Goal: Task Accomplishment & Management: Use online tool/utility

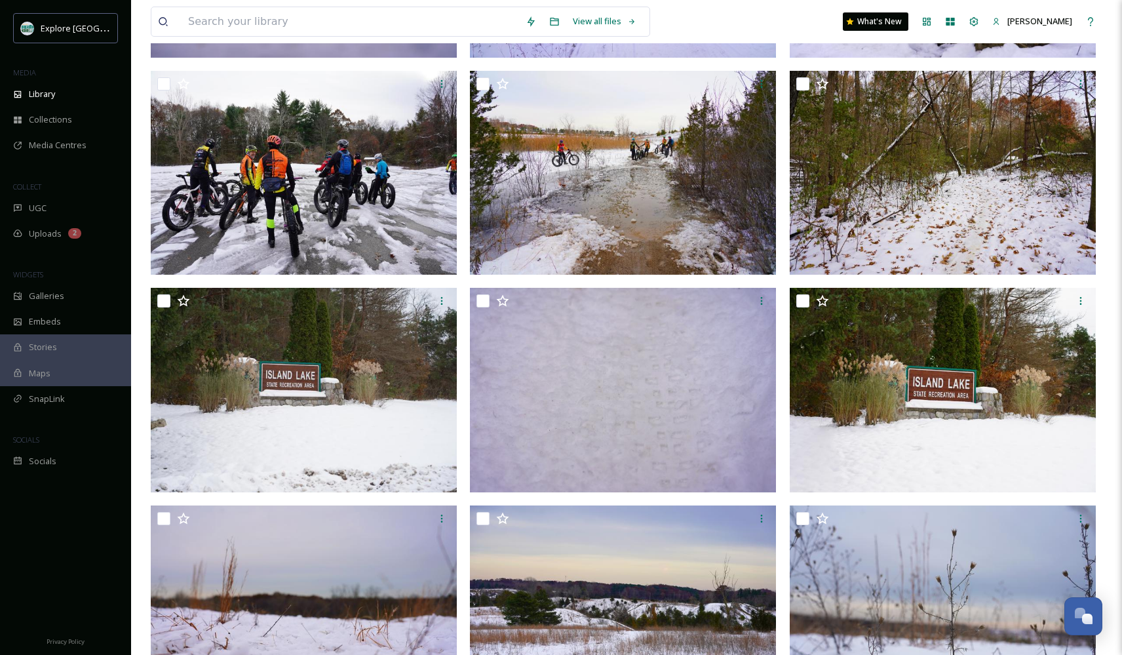
scroll to position [105, 0]
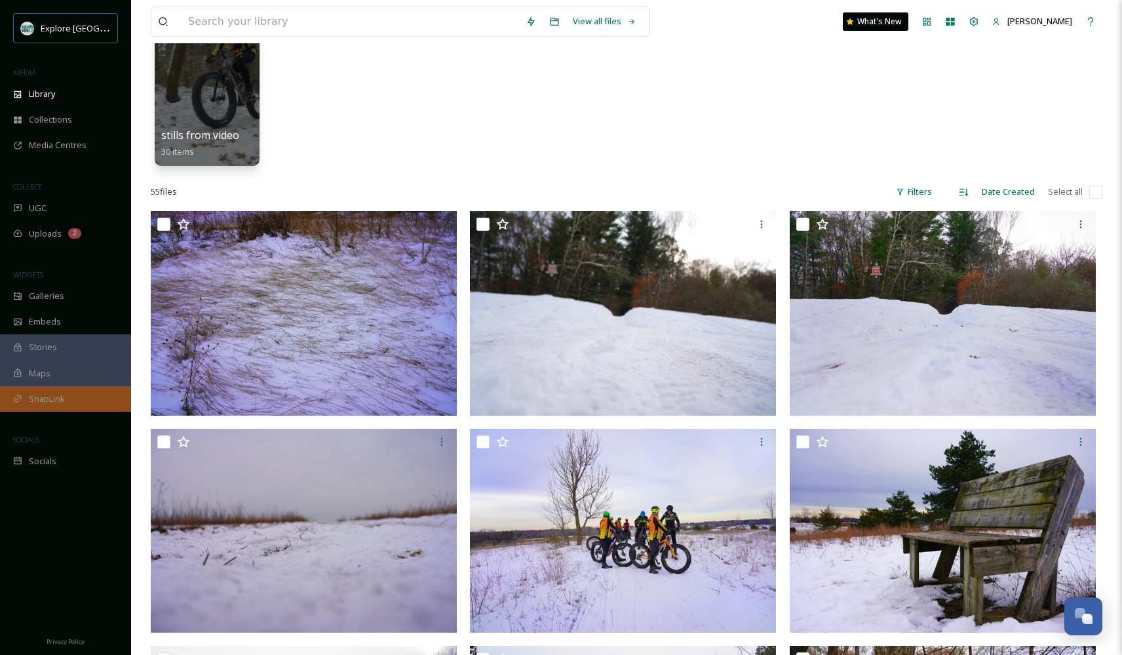
click at [37, 397] on span "SnapLink" at bounding box center [47, 398] width 36 height 12
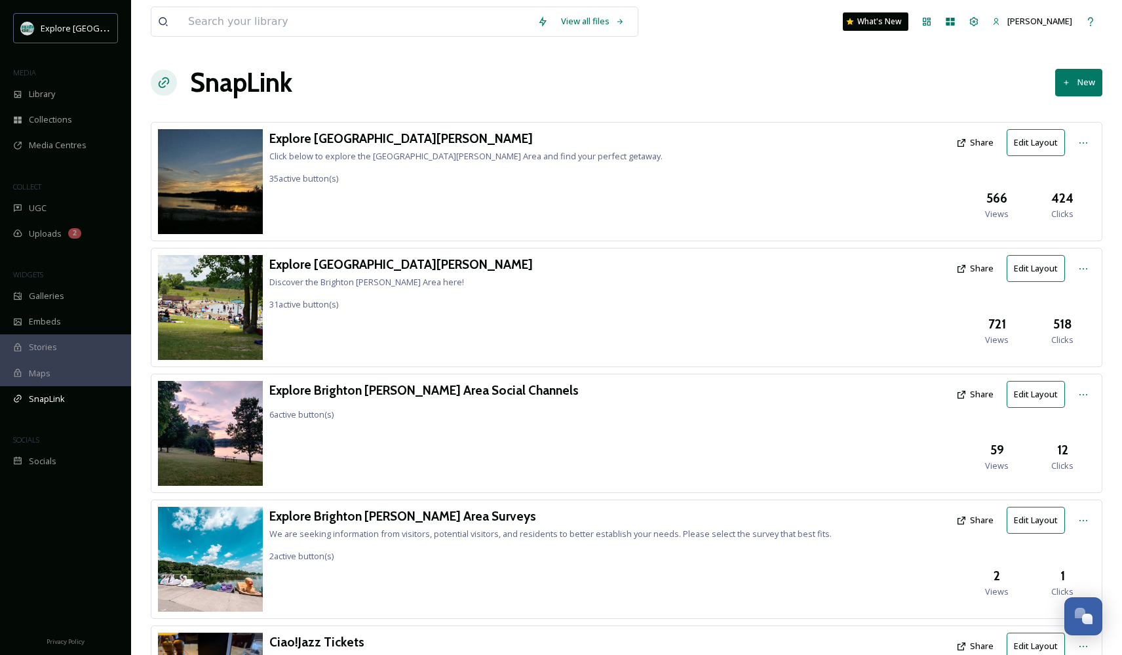
click at [1086, 85] on button "New" at bounding box center [1078, 82] width 47 height 27
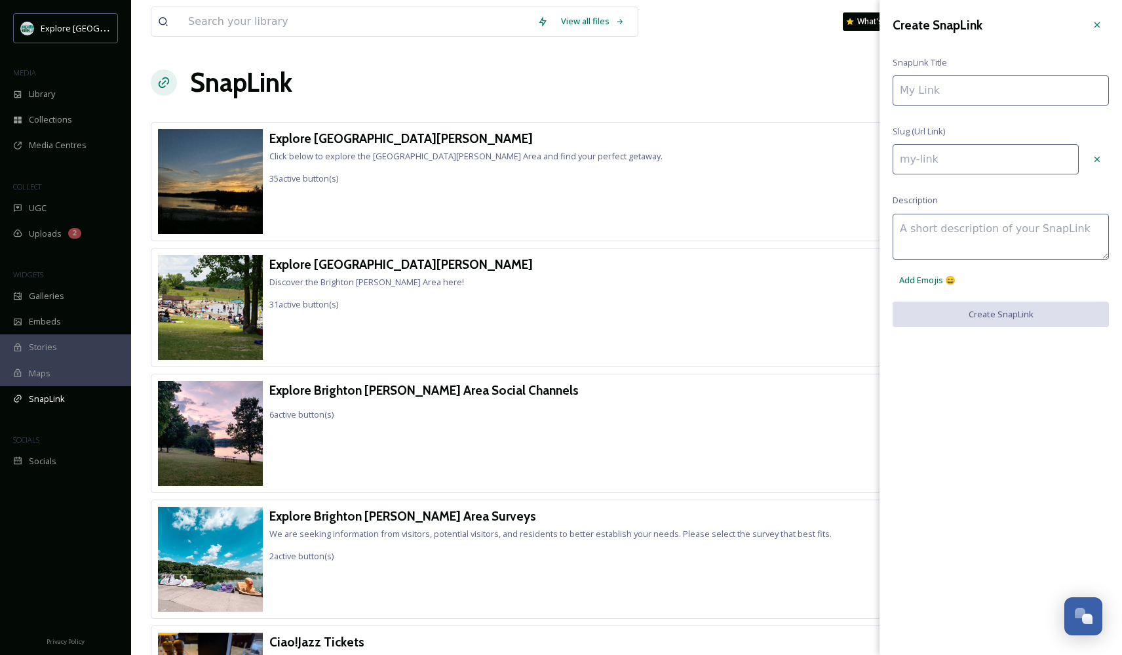
click at [983, 92] on input at bounding box center [1000, 90] width 216 height 30
type input "S"
type input "s"
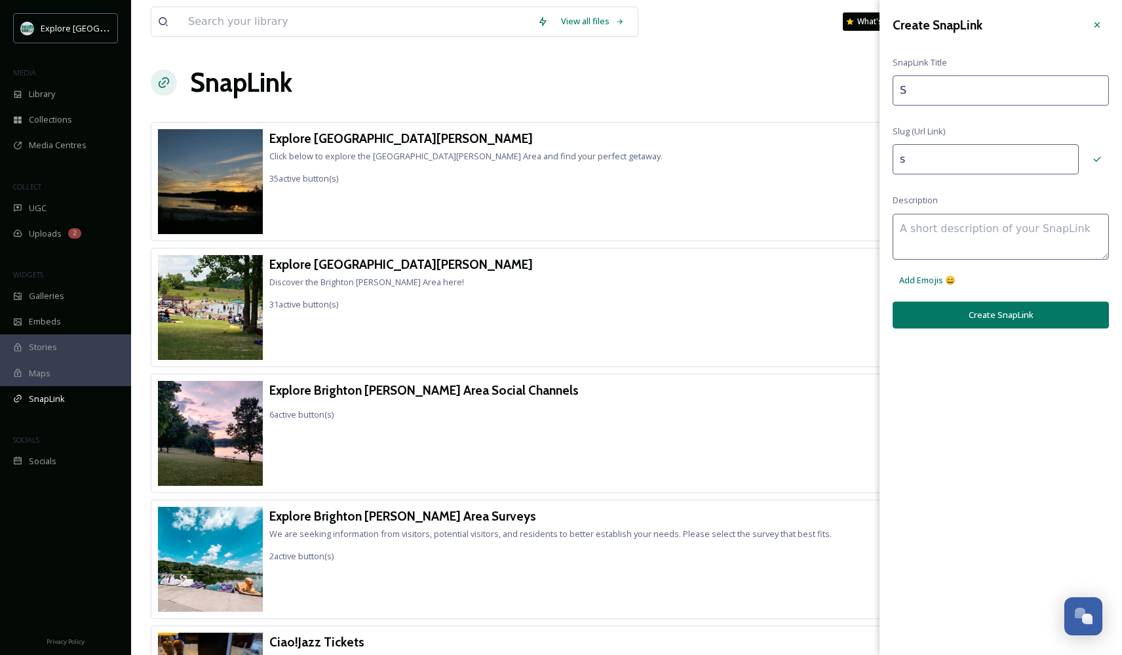
type input "Sn"
type input "sn"
type input "Sna"
type input "sna"
type input "Snac"
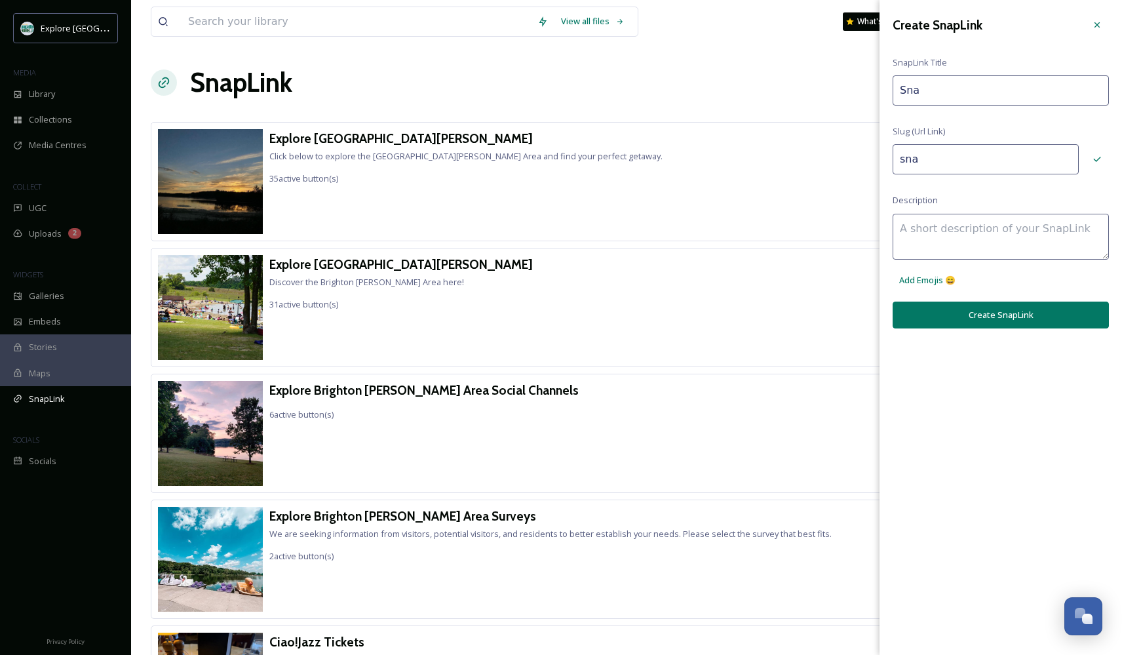
type input "snac"
type input "Snack"
type input "snack"
type input "Snacks"
type input "snacks"
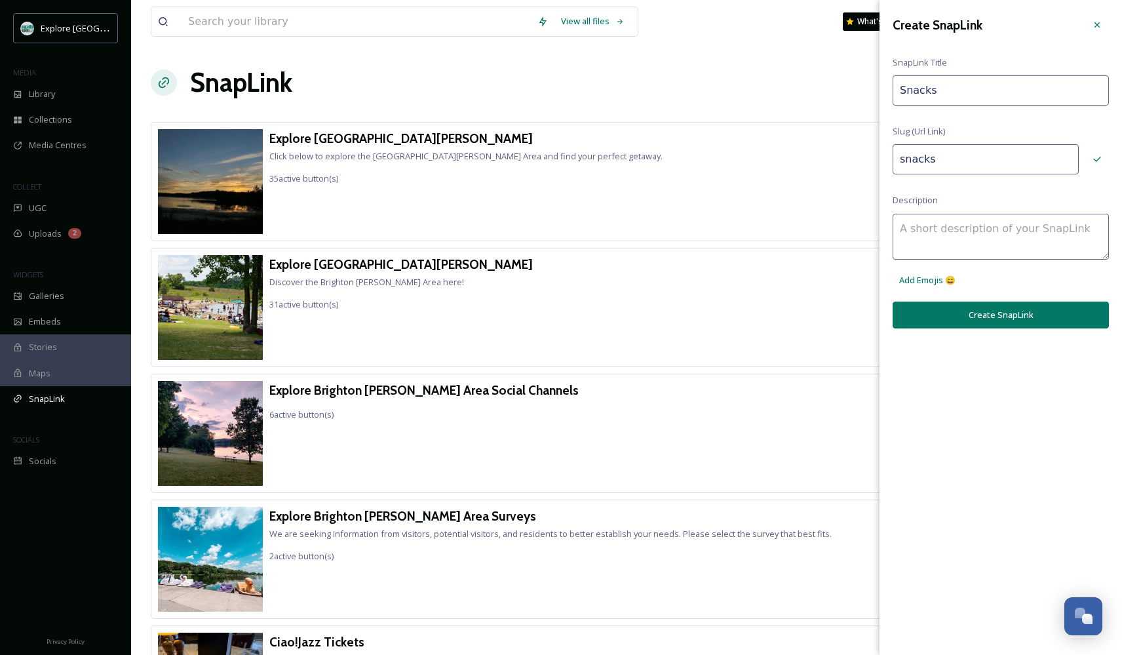
type input "Snacks"
type input "snacks-"
type input "Snacks w"
type input "snacks-w"
type input "Snacks wi"
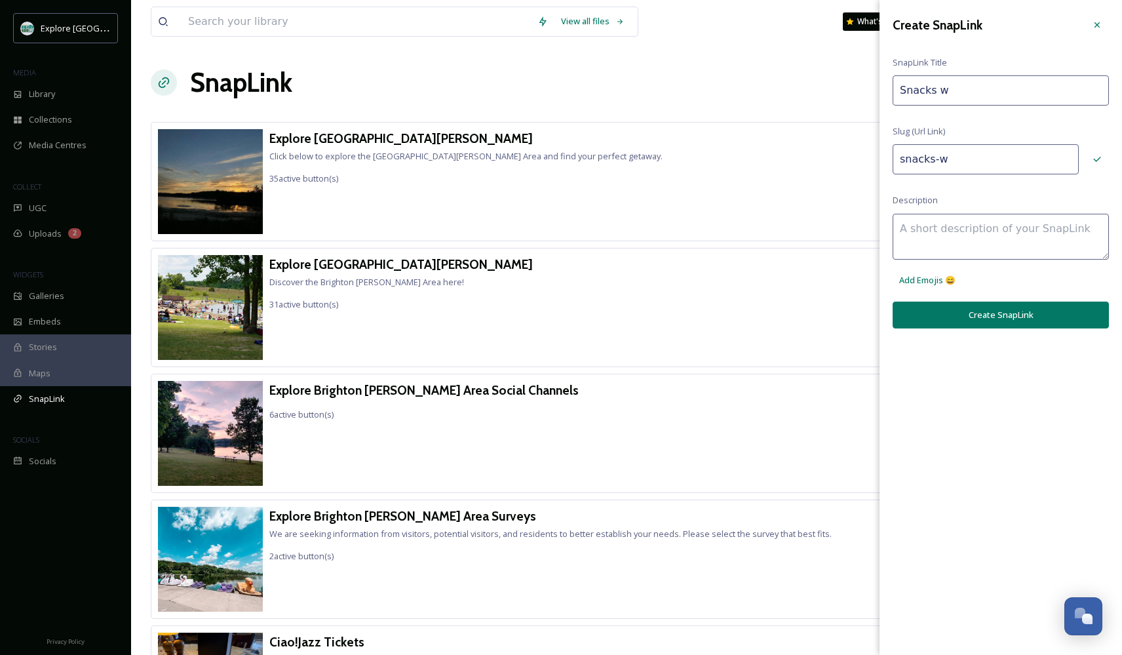
type input "snacks-wi"
type input "Snacks wit"
type input "snacks-wit"
type input "Snacks with"
type input "snacks-with"
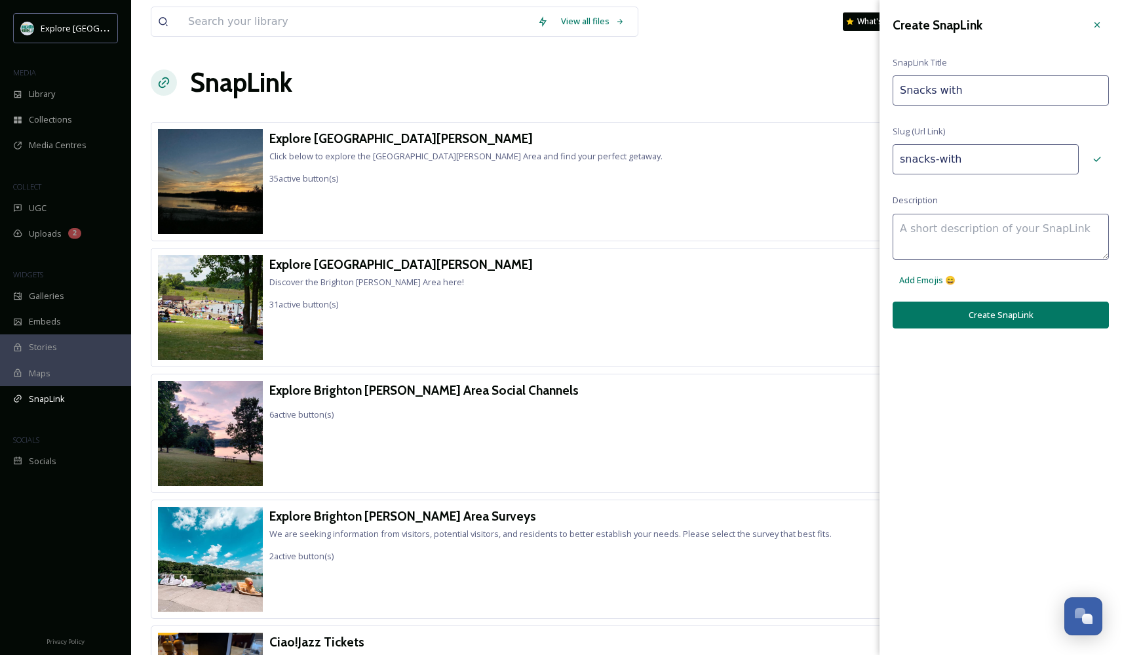
type input "Snacks with"
type input "snacks-with-"
type input "Snacks with S"
type input "snacks-with-s"
type input "Snacks with Sa"
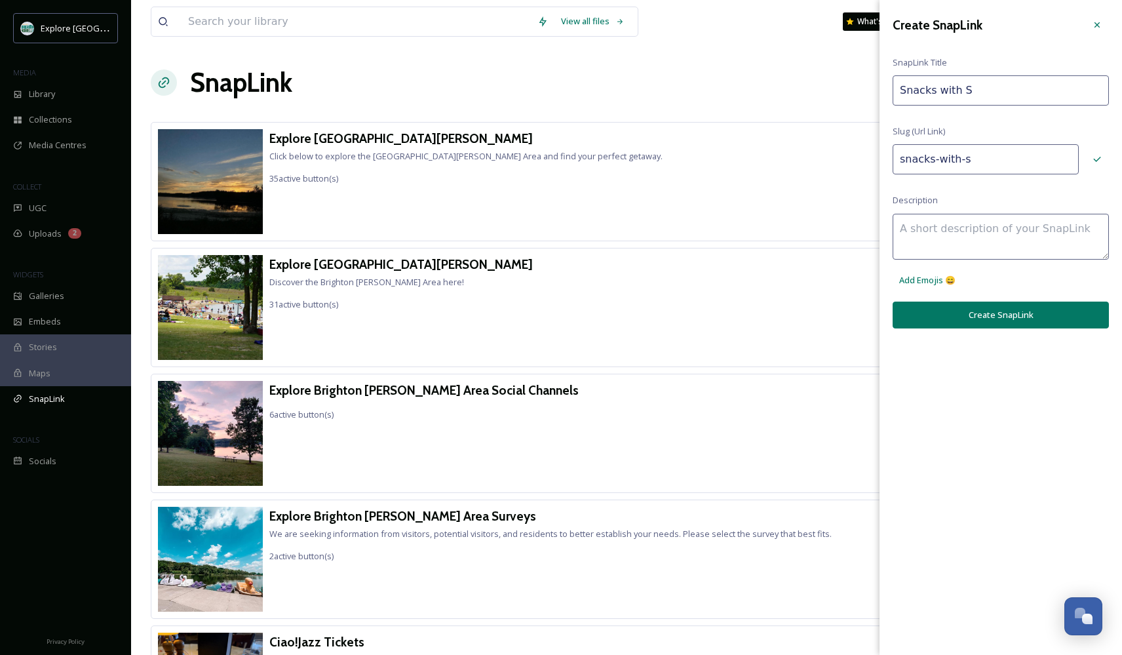
type input "snacks-with-sa"
type input "Snacks with San"
type input "snacks-with-san"
type input "Snacks with Sant"
type input "snacks-with-sant"
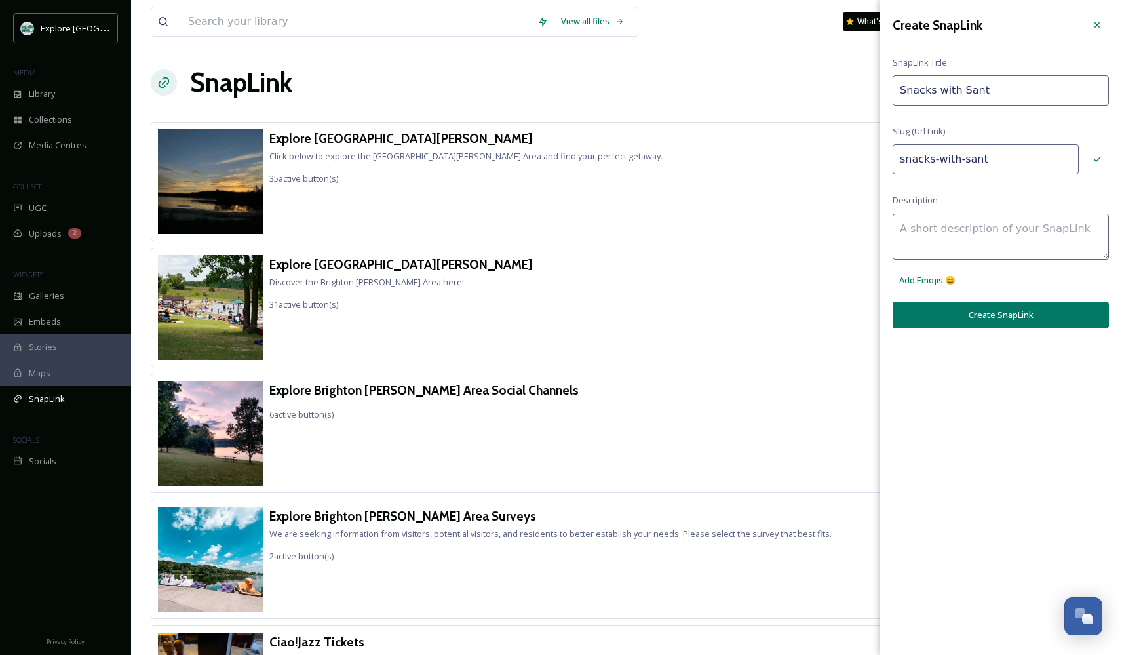
type input "Snacks with Santa"
type input "snacks-with-santa"
type input "Snacks with Santa"
click at [974, 305] on button "Create SnapLink" at bounding box center [1000, 314] width 216 height 27
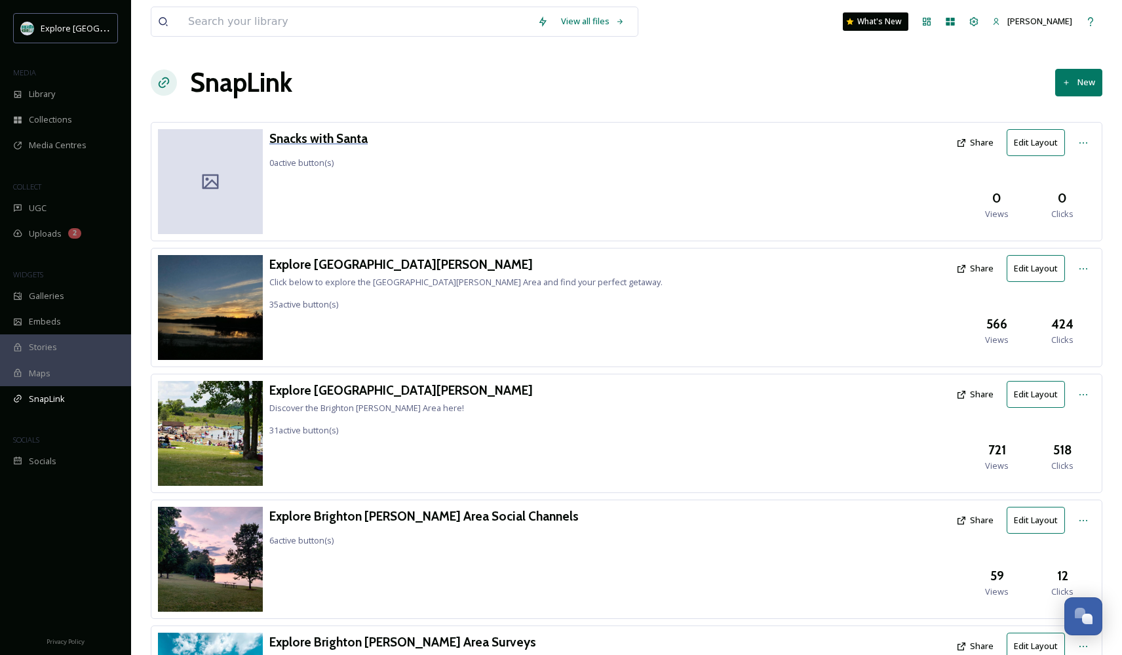
click at [316, 140] on h3 "Snacks with Santa" at bounding box center [318, 138] width 98 height 19
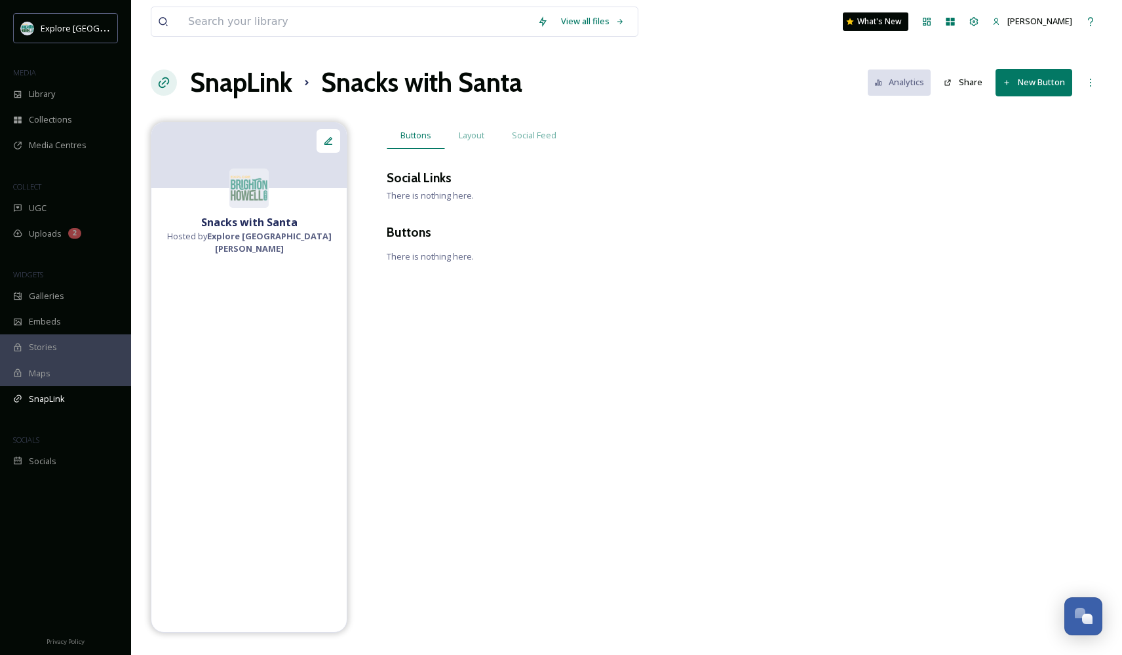
click at [1020, 81] on button "New Button" at bounding box center [1033, 82] width 77 height 27
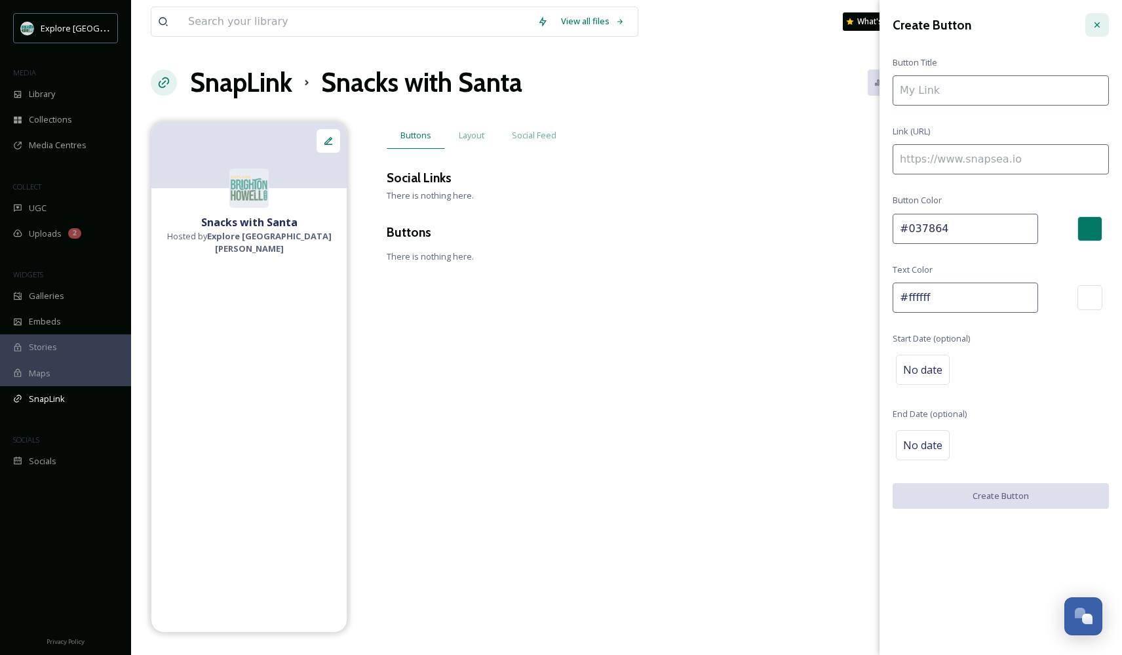
click at [1102, 30] on div at bounding box center [1097, 25] width 24 height 24
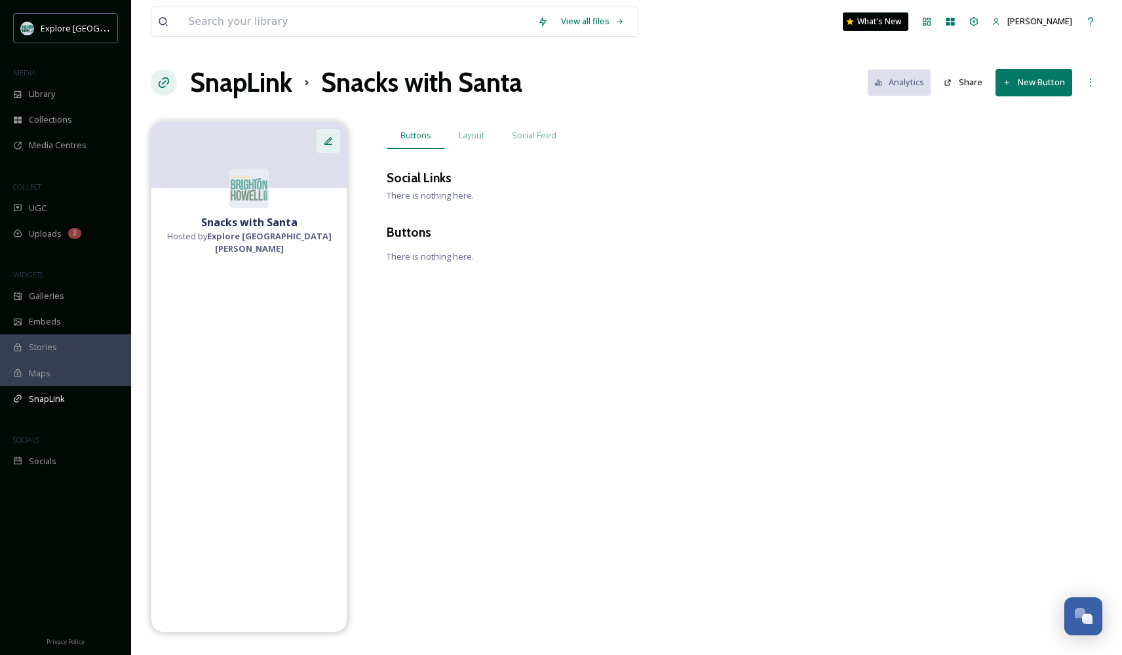
click at [324, 144] on icon at bounding box center [328, 141] width 10 height 10
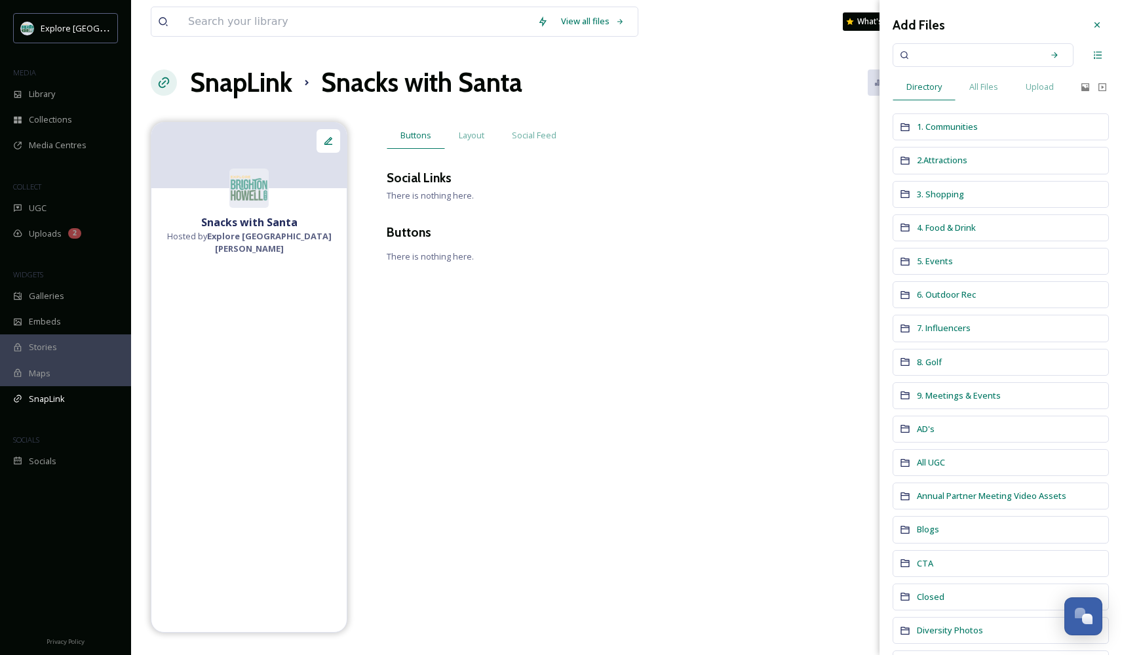
click at [957, 61] on input at bounding box center [974, 55] width 124 height 29
type input "hayride"
click at [1060, 61] on div "Search" at bounding box center [1054, 55] width 24 height 24
click at [1056, 56] on icon at bounding box center [1054, 54] width 9 height 9
drag, startPoint x: 966, startPoint y: 54, endPoint x: 849, endPoint y: 56, distance: 117.3
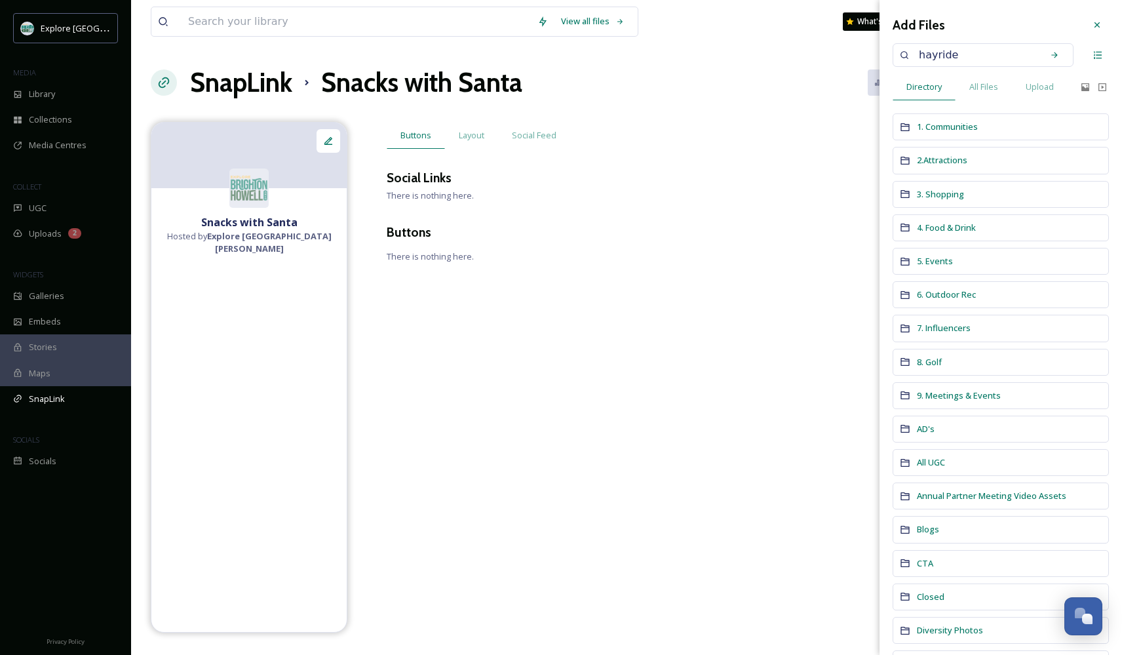
click at [849, 56] on div "View all files What's New Allison Phillips SnapLink Snacks with Santa Analytics…" at bounding box center [626, 327] width 991 height 655
click at [940, 294] on span "6. Outdoor Rec" at bounding box center [946, 294] width 59 height 12
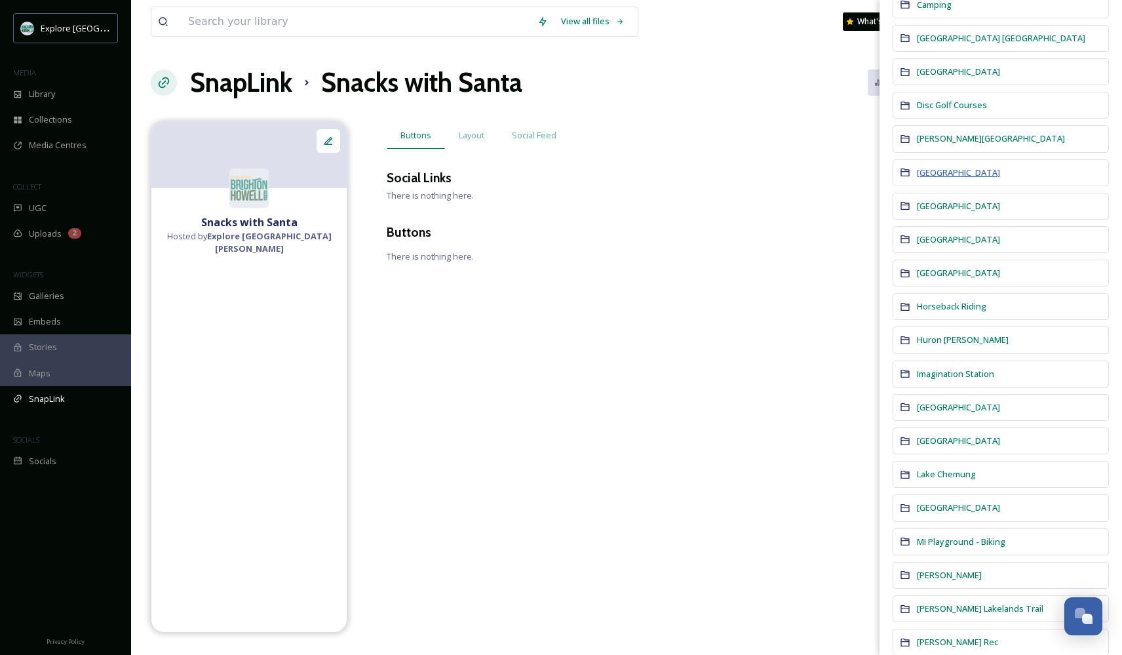
scroll to position [176, 0]
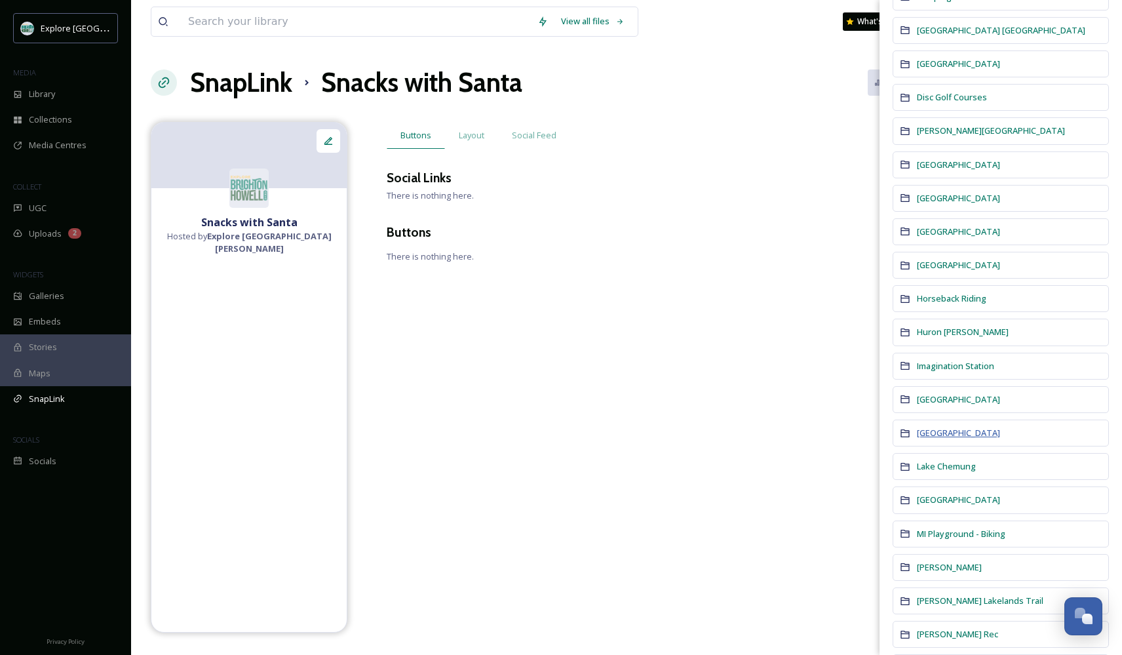
click at [942, 432] on span "[GEOGRAPHIC_DATA]" at bounding box center [958, 433] width 83 height 12
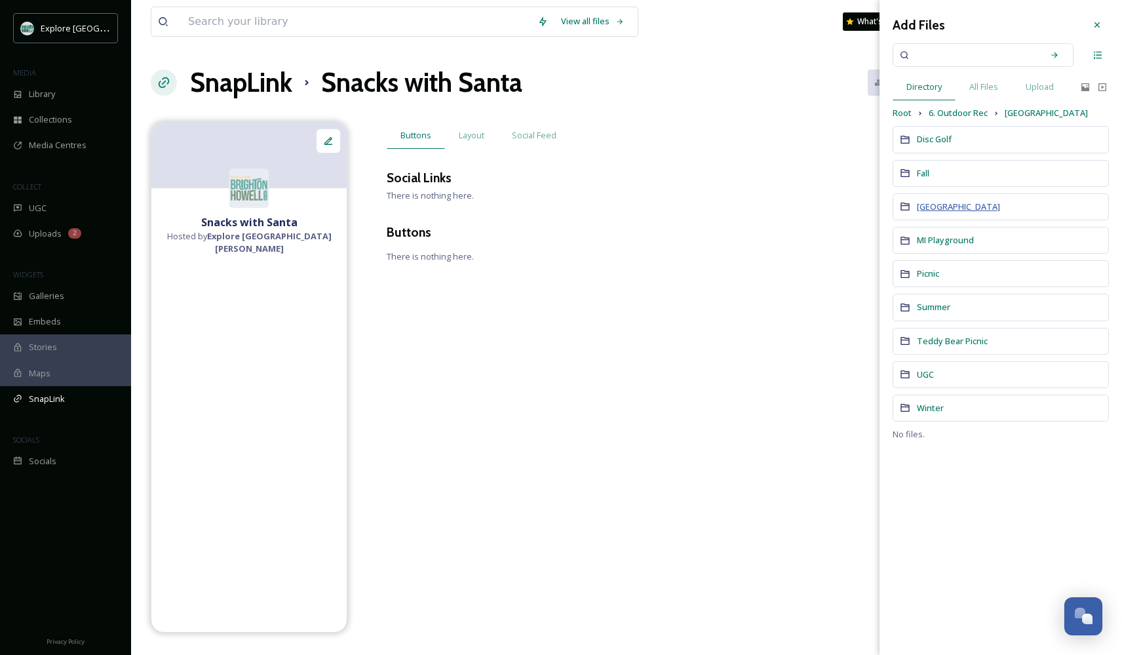
click at [945, 206] on span "[GEOGRAPHIC_DATA]" at bounding box center [958, 206] width 83 height 12
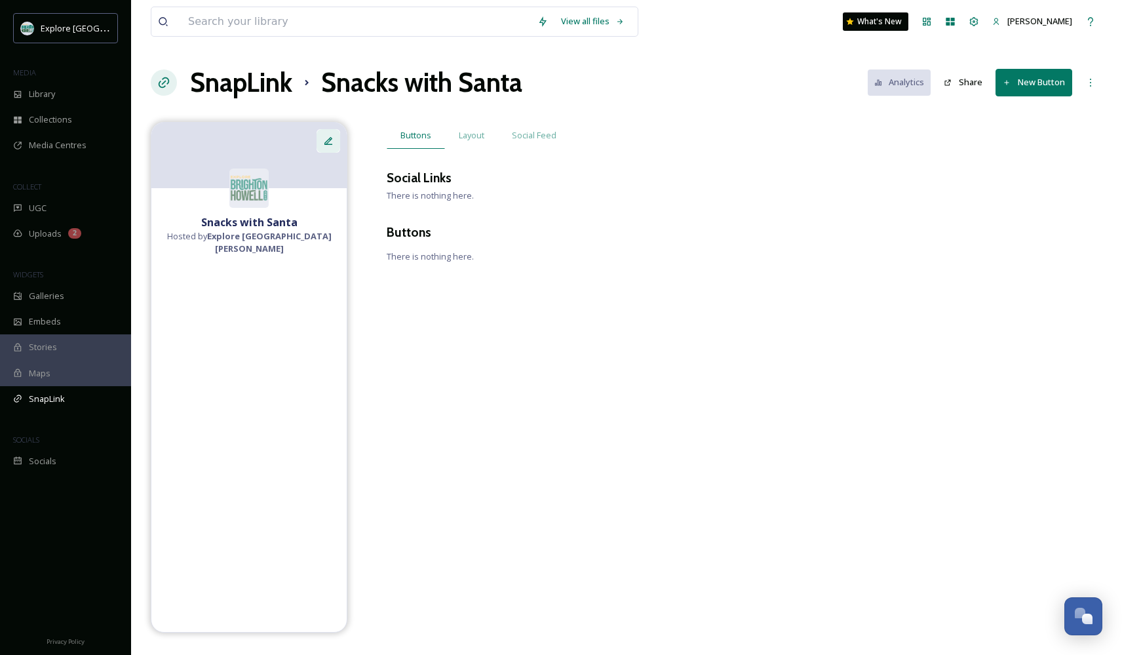
click at [332, 136] on icon at bounding box center [328, 141] width 10 height 10
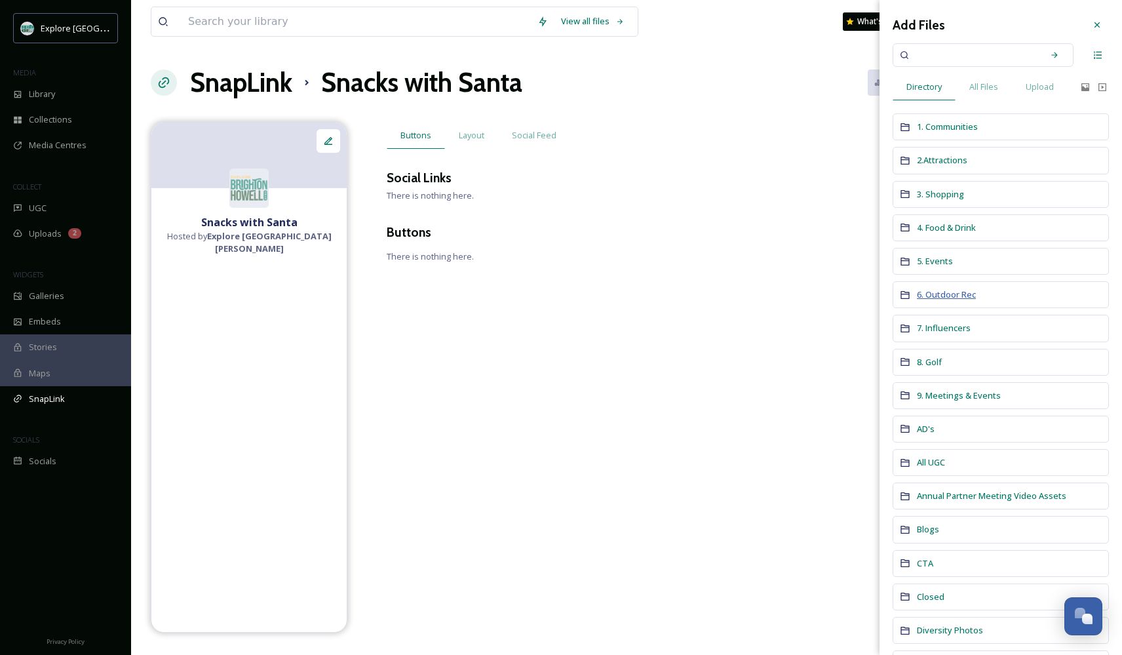
click at [943, 288] on span "6. Outdoor Rec" at bounding box center [946, 294] width 59 height 12
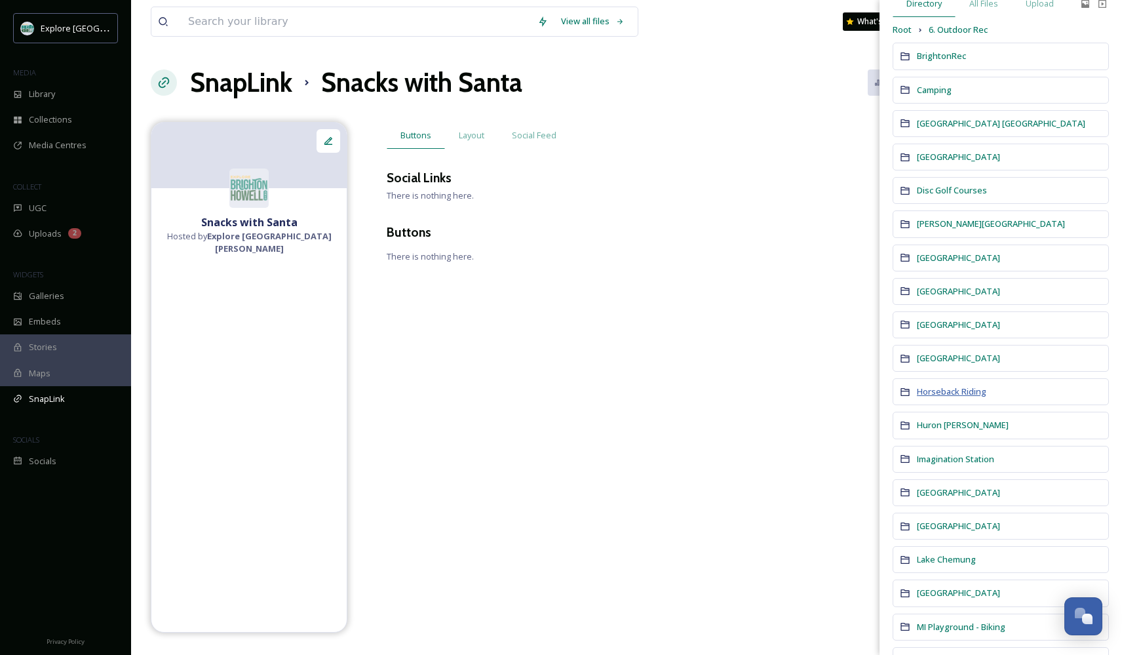
scroll to position [85, 0]
click at [947, 524] on span "[GEOGRAPHIC_DATA]" at bounding box center [958, 524] width 83 height 12
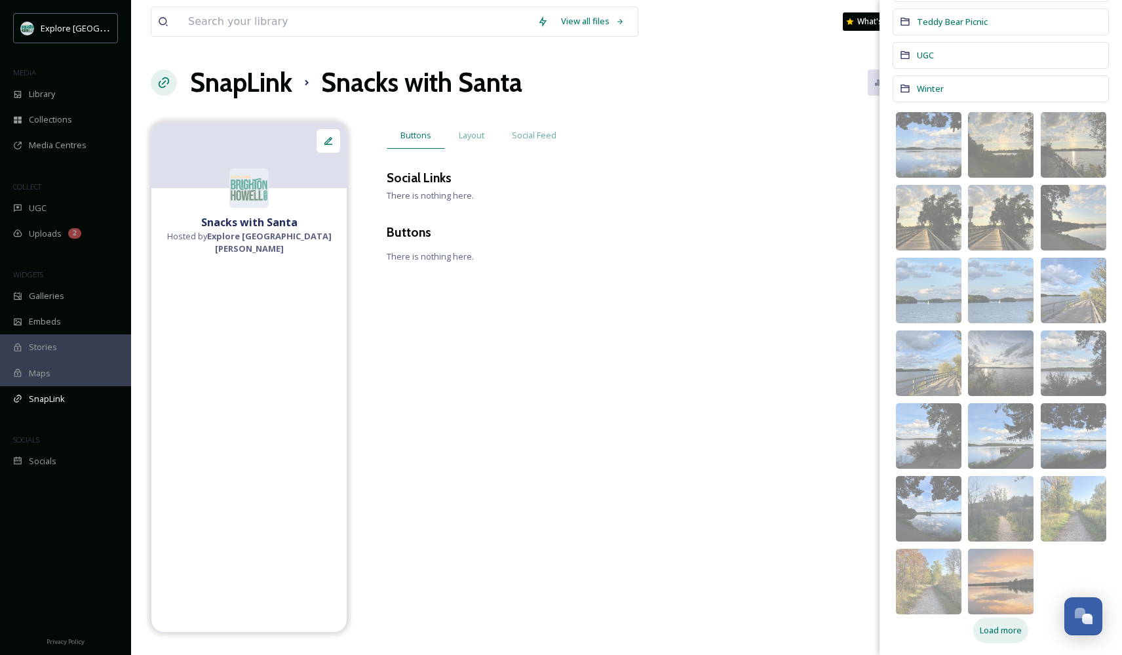
scroll to position [0, 0]
click at [987, 624] on span "Load more" at bounding box center [1001, 630] width 42 height 12
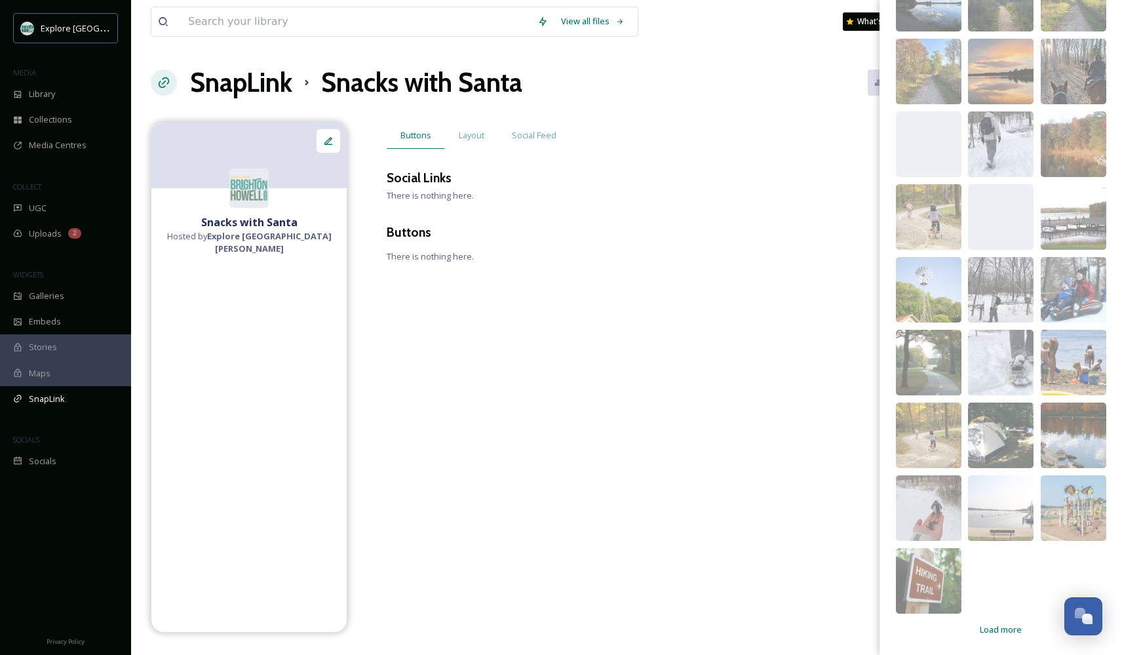
scroll to position [828, 0]
click at [1014, 627] on span "Load more" at bounding box center [1001, 630] width 42 height 12
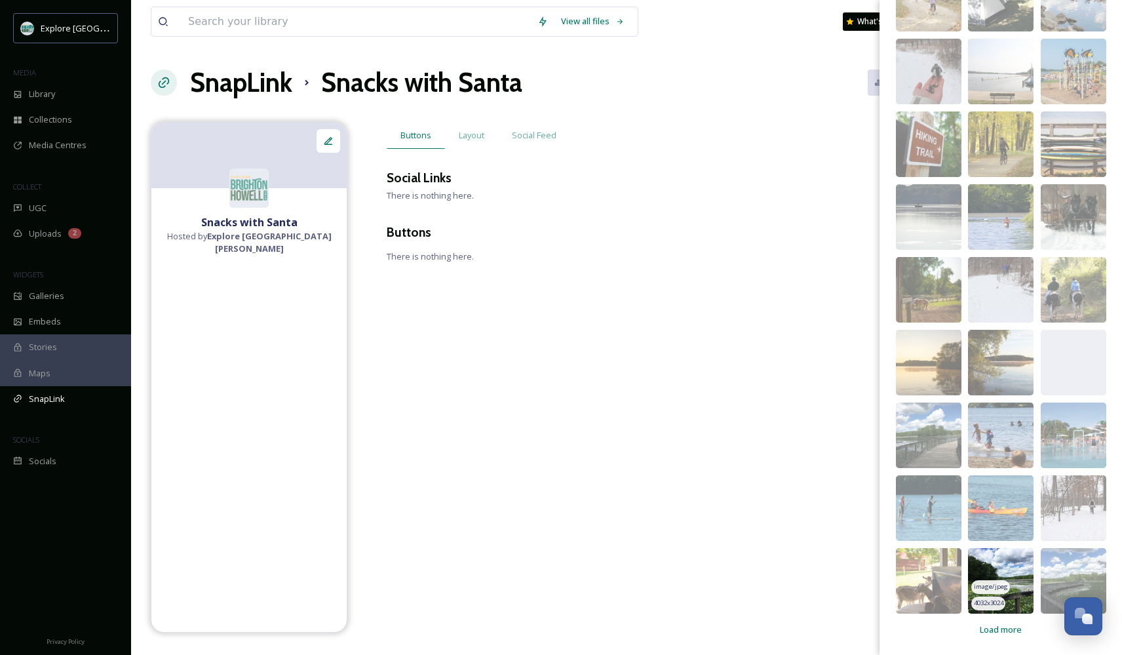
scroll to position [1265, 0]
click at [1007, 630] on span "Load more" at bounding box center [1001, 630] width 42 height 12
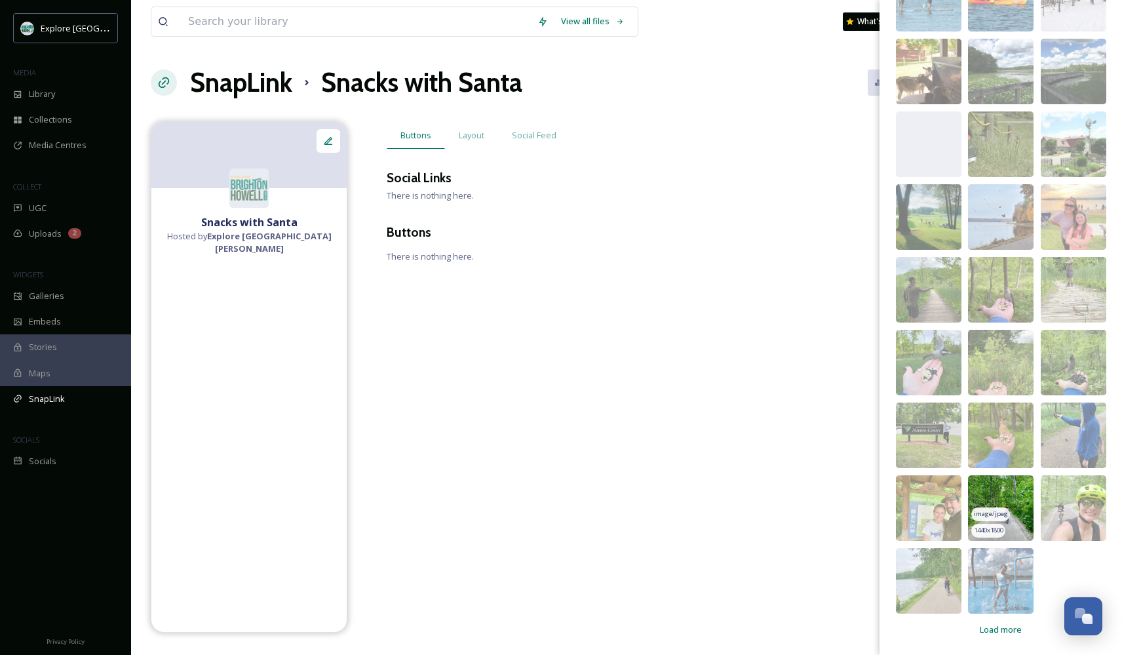
scroll to position [1774, 0]
click at [1014, 633] on span "Load more" at bounding box center [1001, 630] width 42 height 12
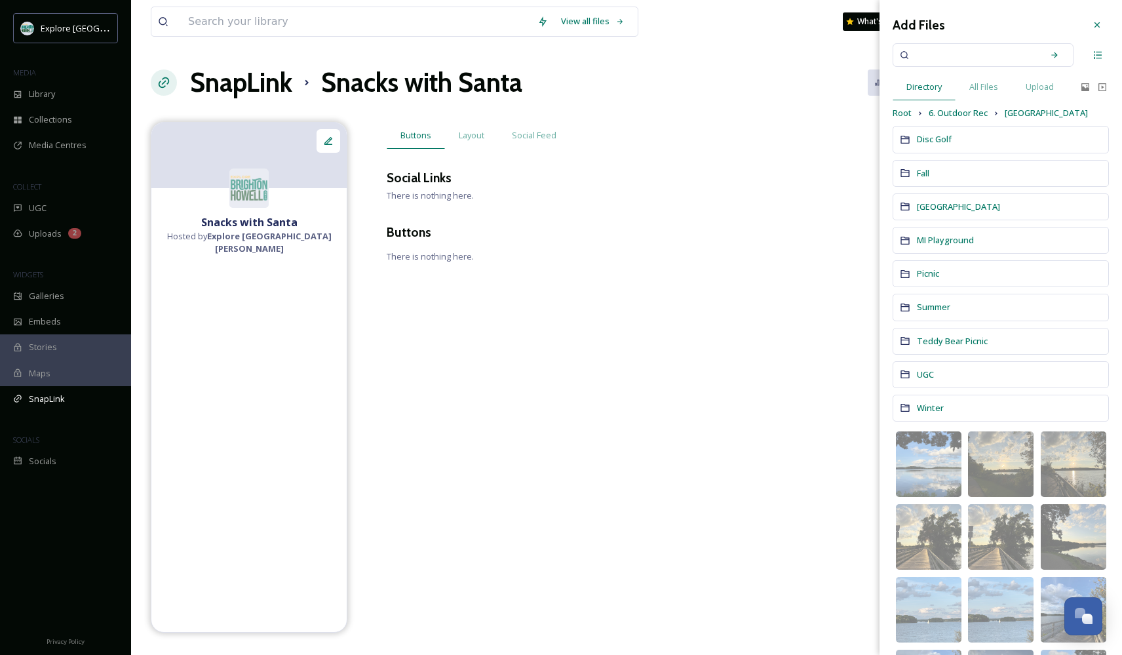
scroll to position [0, 0]
click at [928, 407] on span "Winter" at bounding box center [930, 408] width 27 height 12
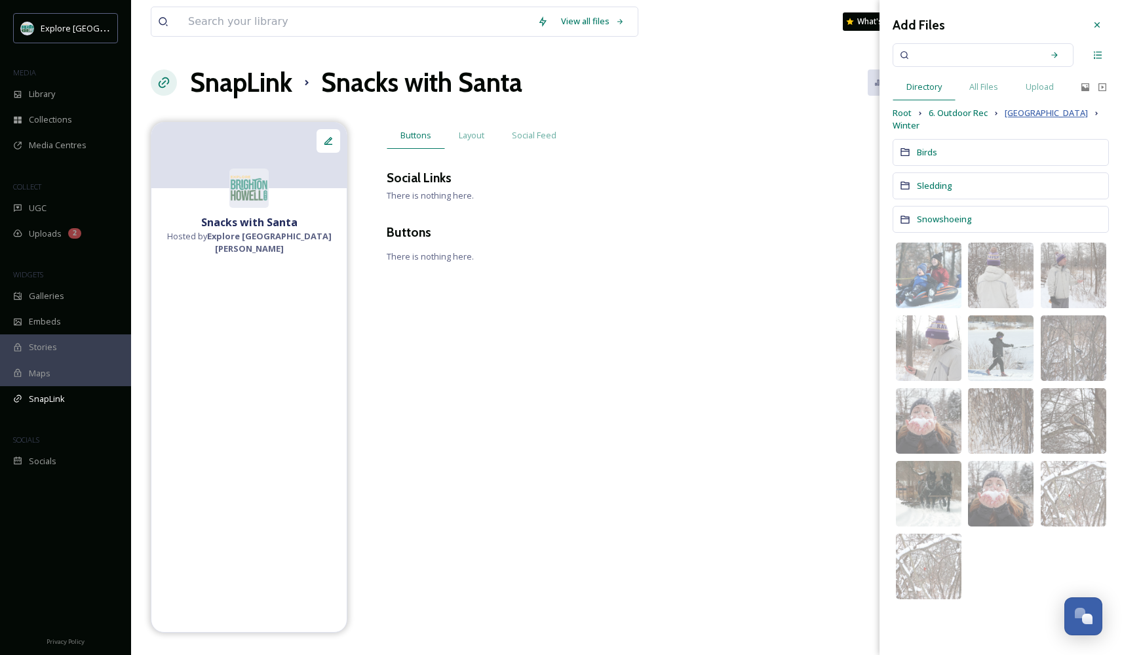
click at [1037, 113] on span "[GEOGRAPHIC_DATA]" at bounding box center [1045, 113] width 83 height 12
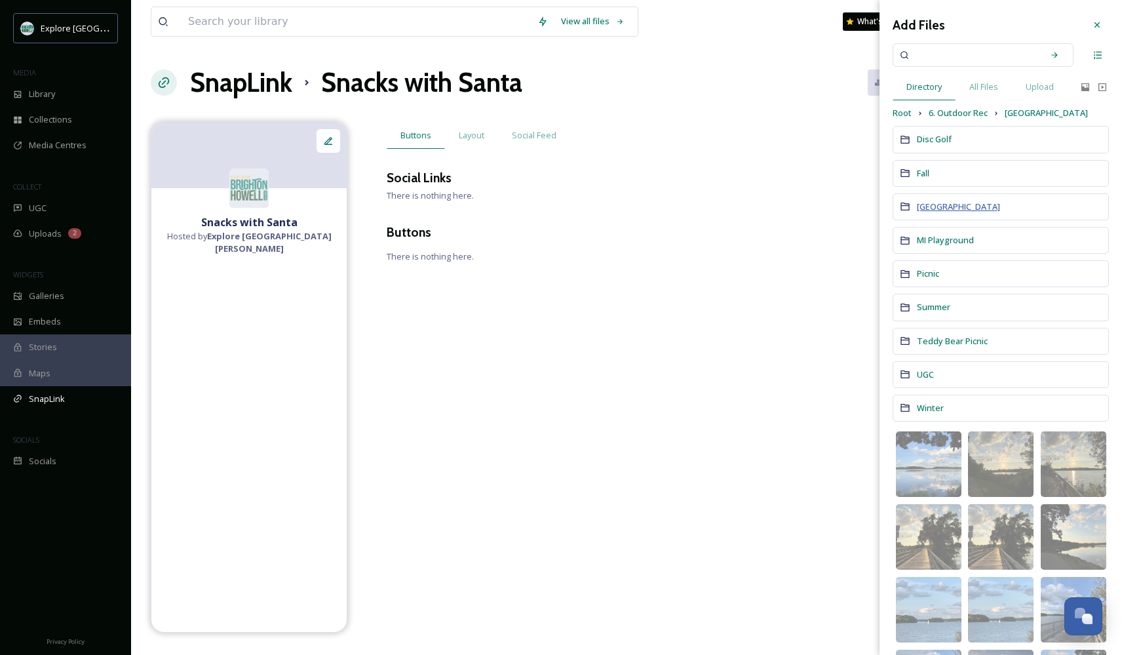
click at [929, 204] on span "[GEOGRAPHIC_DATA]" at bounding box center [958, 206] width 83 height 12
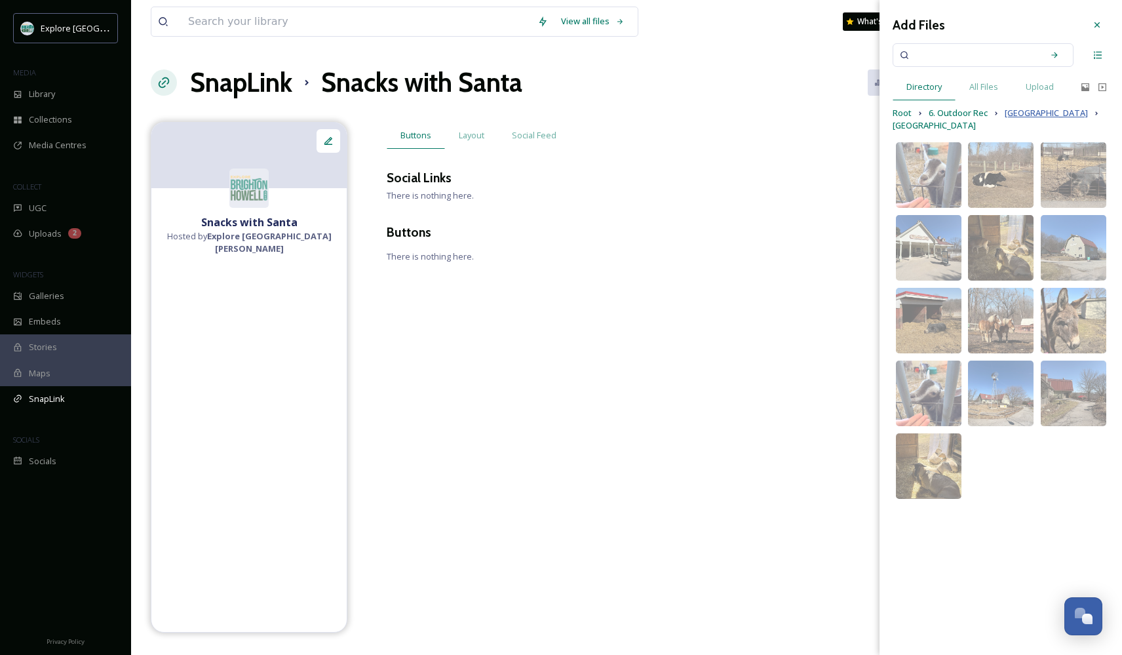
click at [1022, 116] on span "[GEOGRAPHIC_DATA]" at bounding box center [1045, 113] width 83 height 12
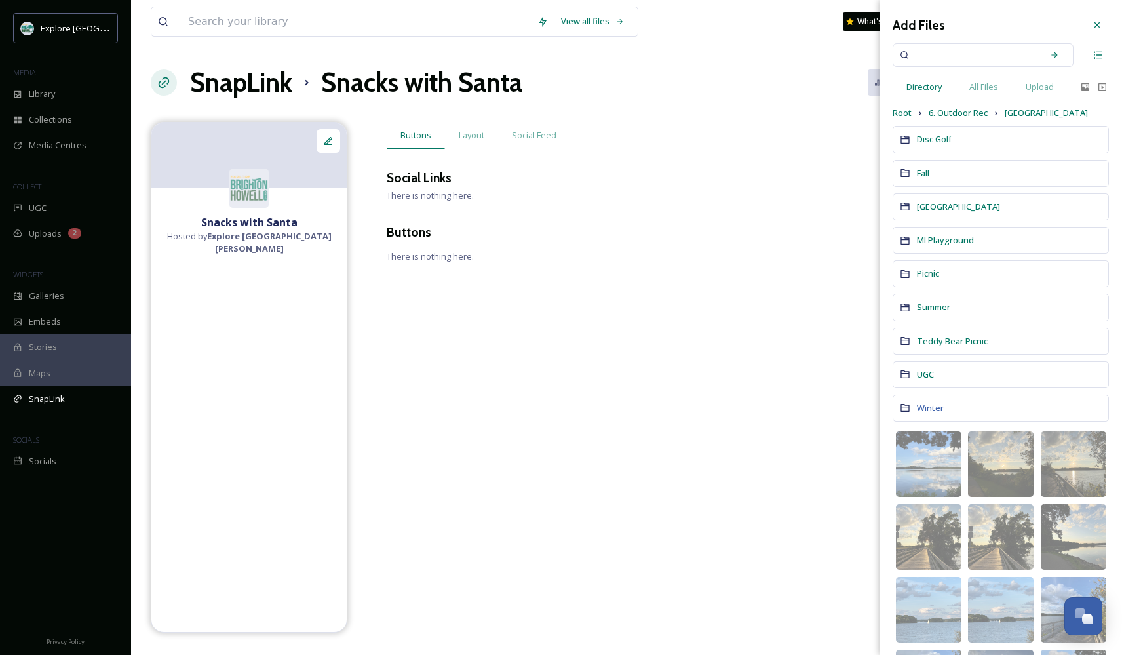
click at [928, 404] on span "Winter" at bounding box center [930, 408] width 27 height 12
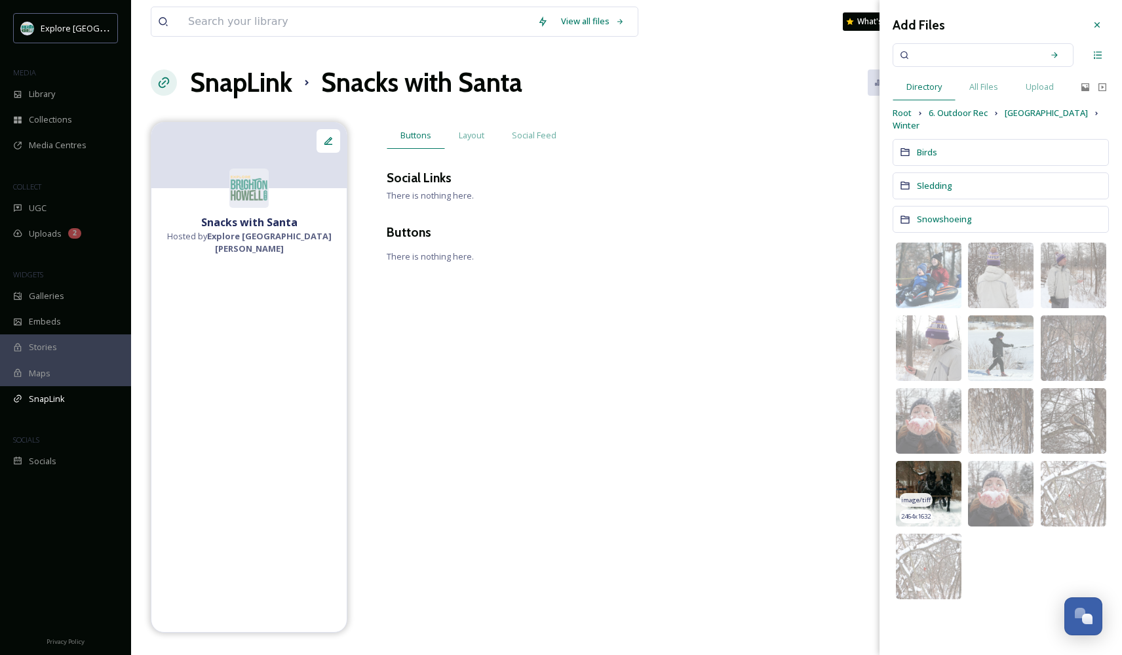
click at [931, 470] on img at bounding box center [929, 494] width 66 height 66
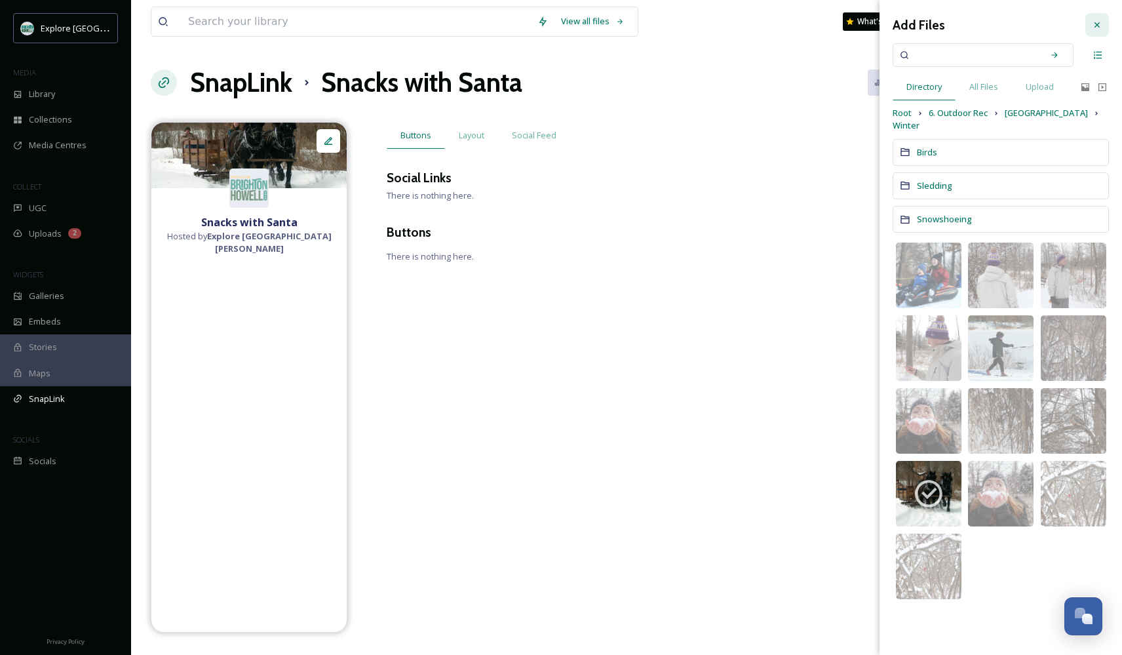
click at [1094, 26] on icon at bounding box center [1097, 25] width 10 height 10
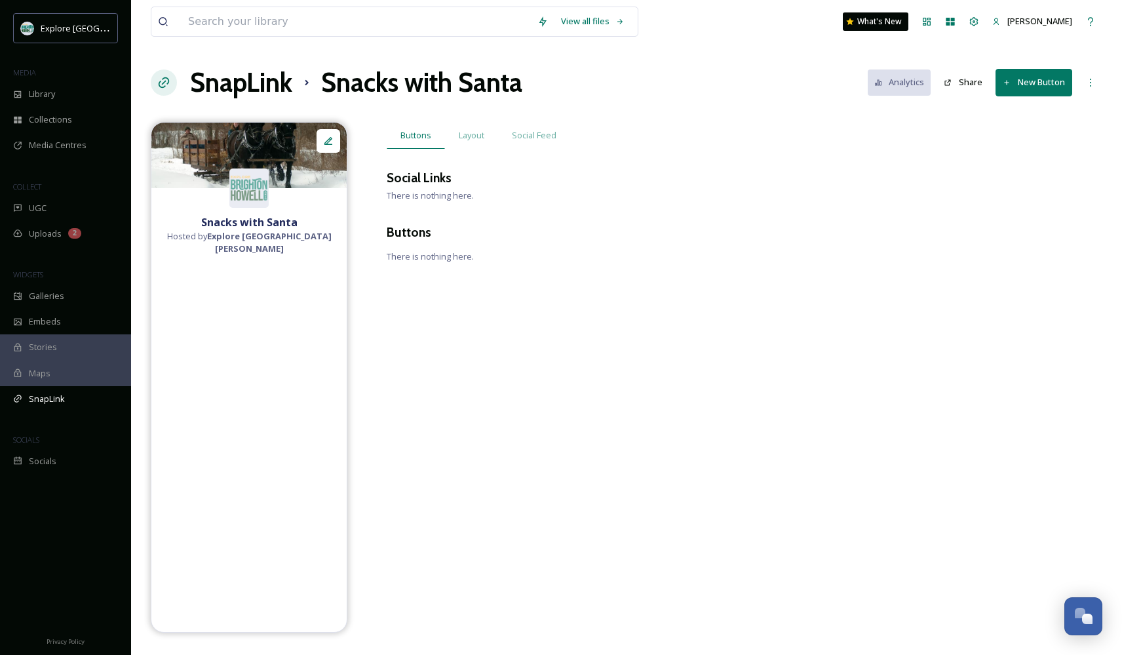
click at [1041, 83] on button "New Button" at bounding box center [1033, 82] width 77 height 27
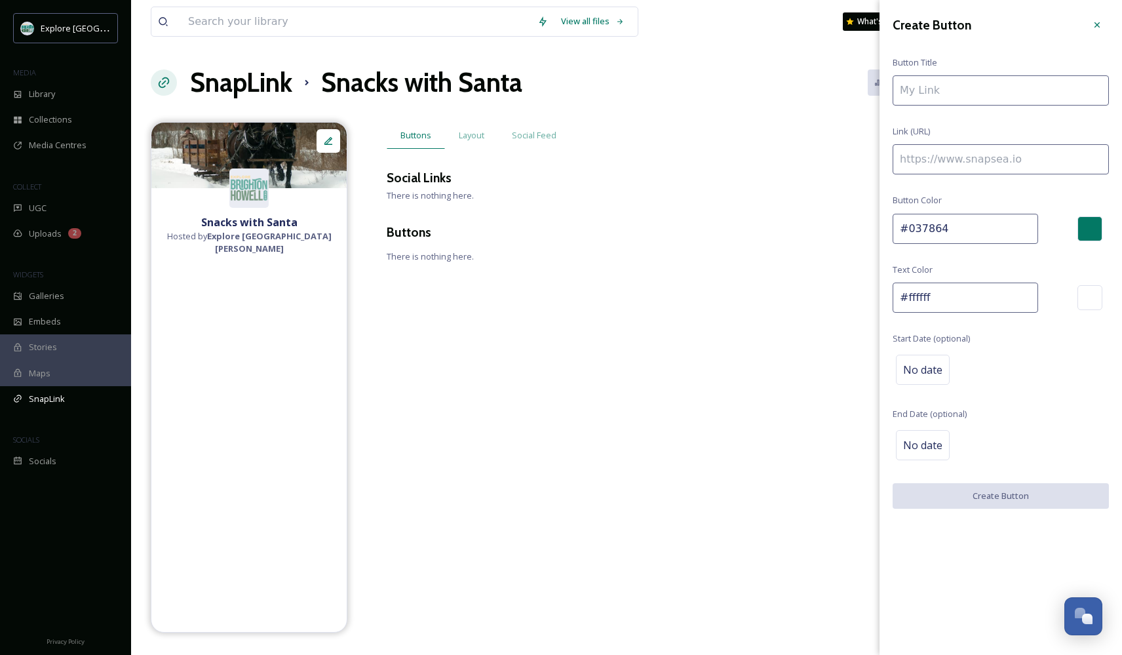
click at [922, 101] on input at bounding box center [1000, 90] width 216 height 30
click at [900, 89] on input "[DATE]" at bounding box center [1000, 90] width 216 height 30
type input "Snacks with Santa - [DATE]"
click at [949, 159] on input at bounding box center [1000, 159] width 216 height 30
paste input "[URL][DOMAIN_NAME]"
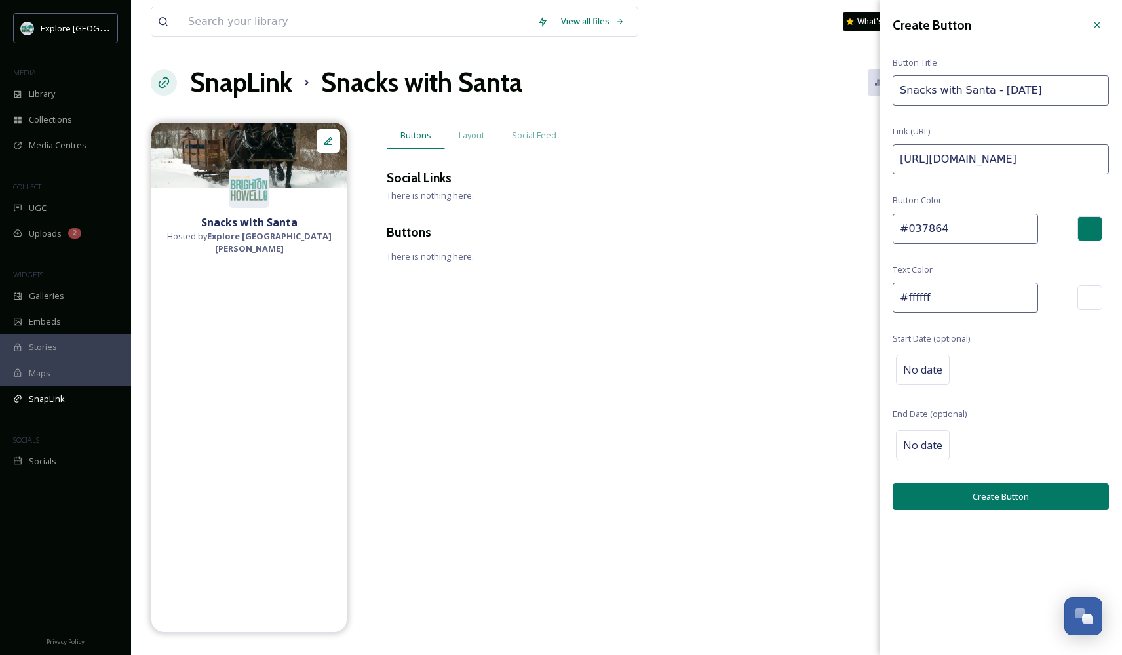
type input "[URL][DOMAIN_NAME]"
click at [949, 483] on button "Create Button" at bounding box center [1000, 496] width 216 height 27
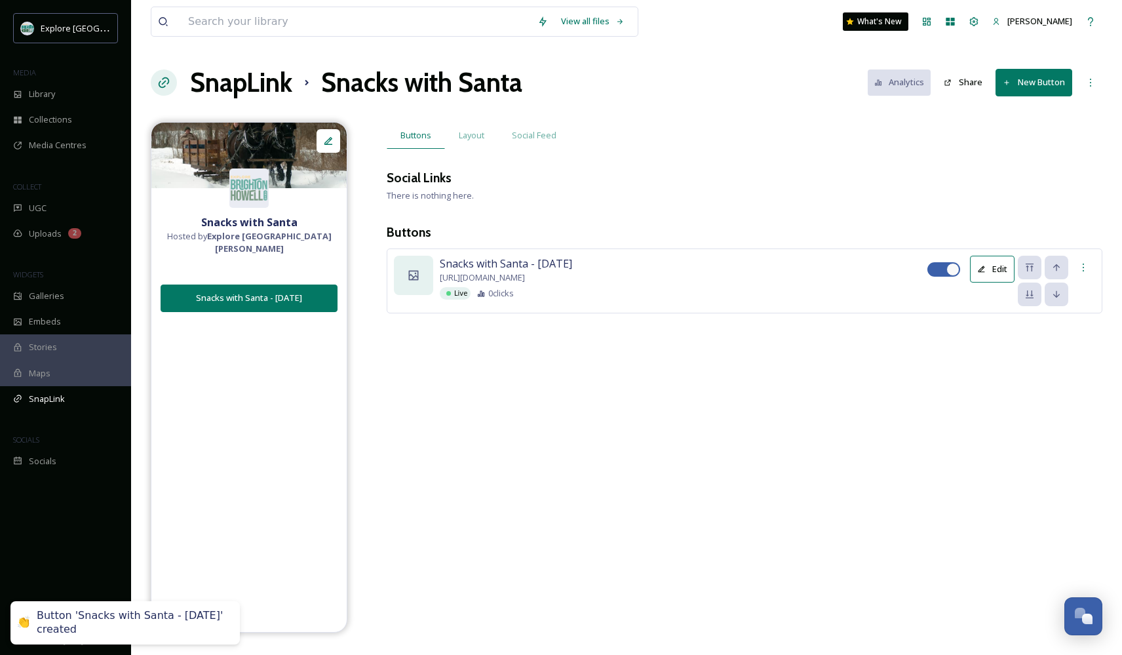
click at [416, 280] on div at bounding box center [413, 275] width 39 height 39
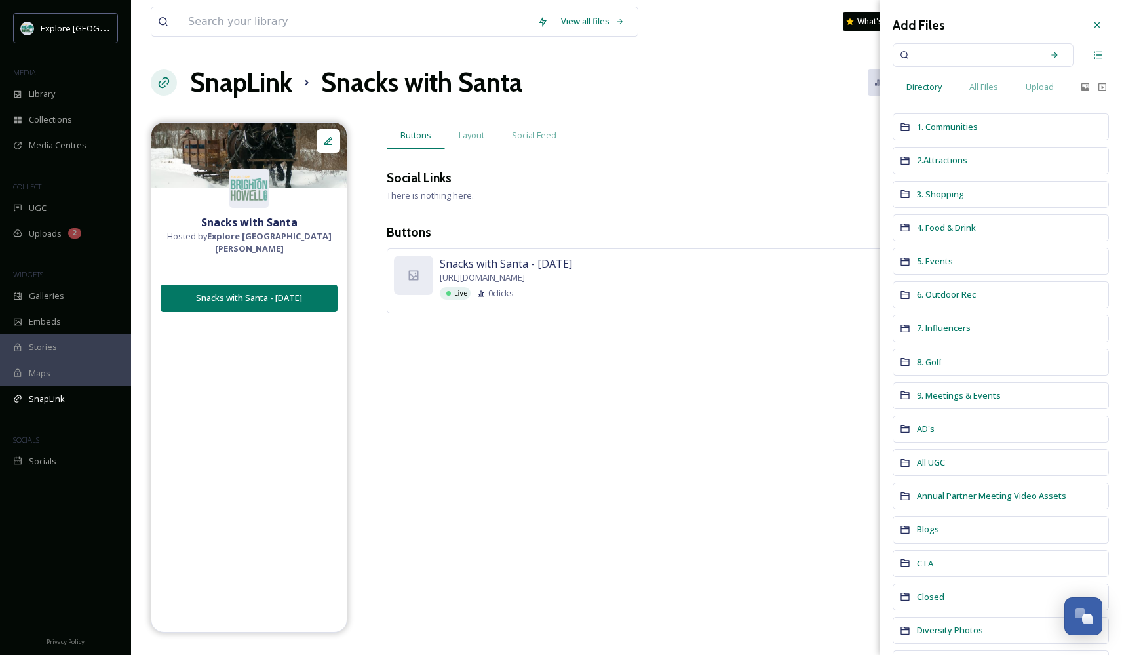
click at [983, 54] on input at bounding box center [974, 55] width 124 height 29
type input "santa"
click at [1056, 52] on icon at bounding box center [1054, 54] width 9 height 9
click at [982, 89] on span "All Files" at bounding box center [983, 87] width 29 height 12
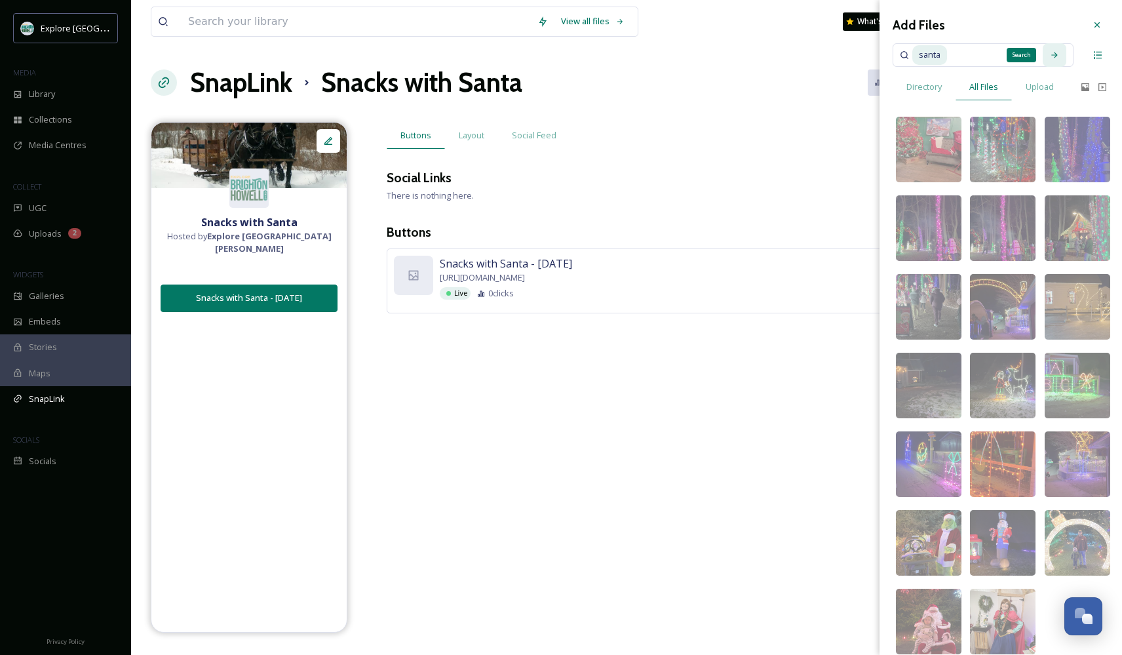
click at [1053, 58] on icon at bounding box center [1054, 54] width 9 height 9
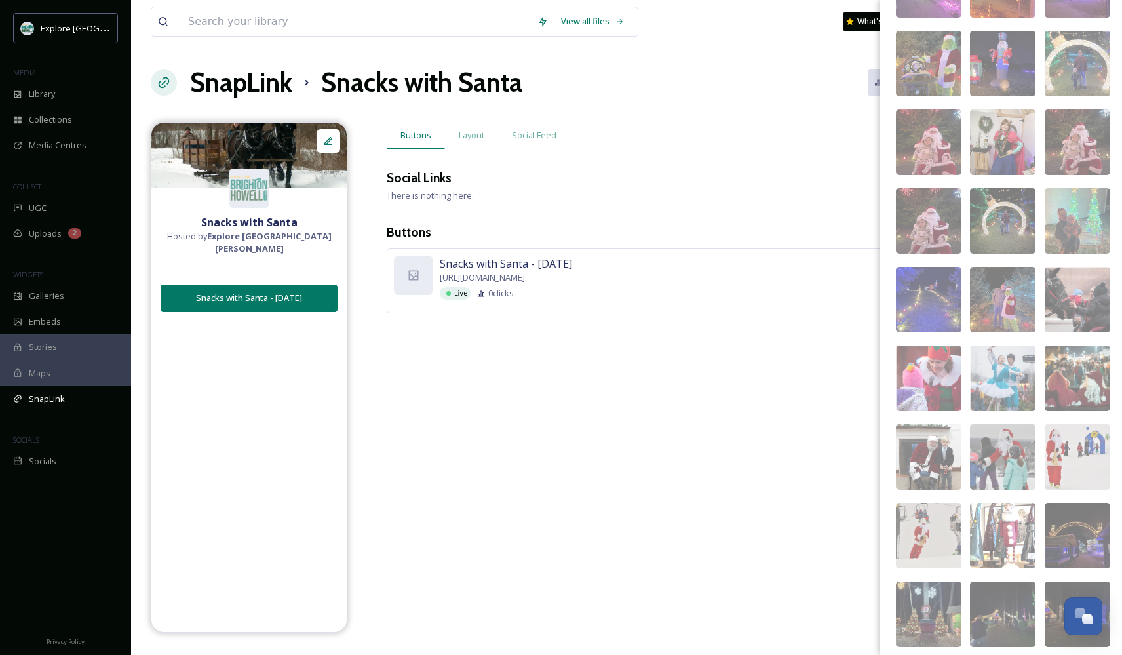
scroll to position [440, 0]
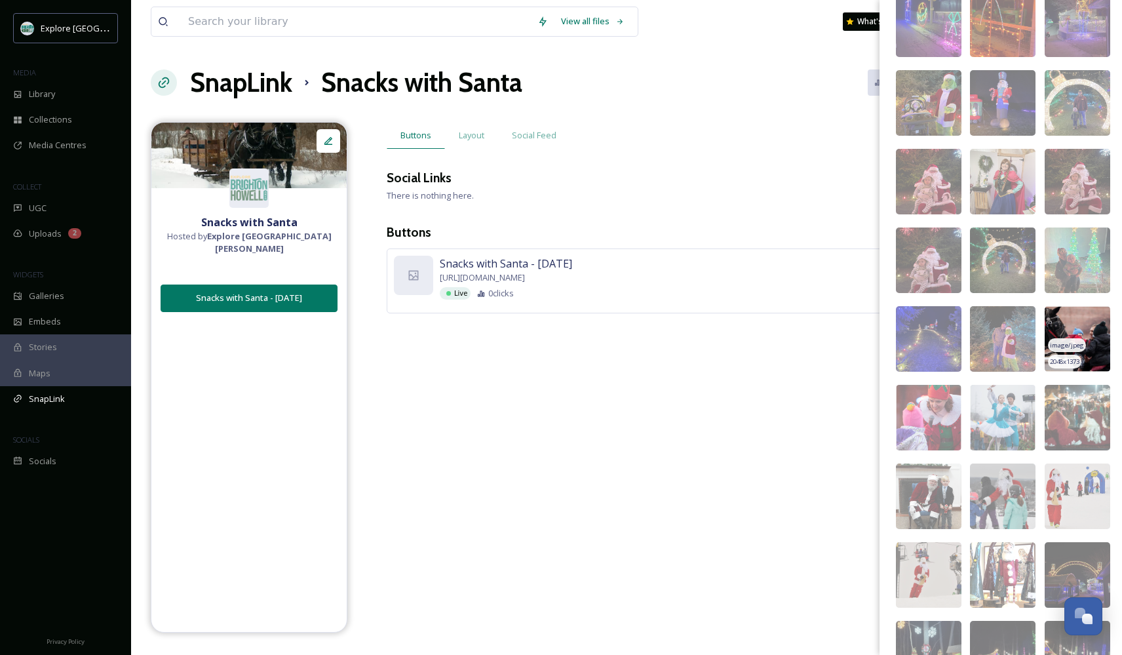
click at [1078, 334] on img at bounding box center [1077, 339] width 66 height 66
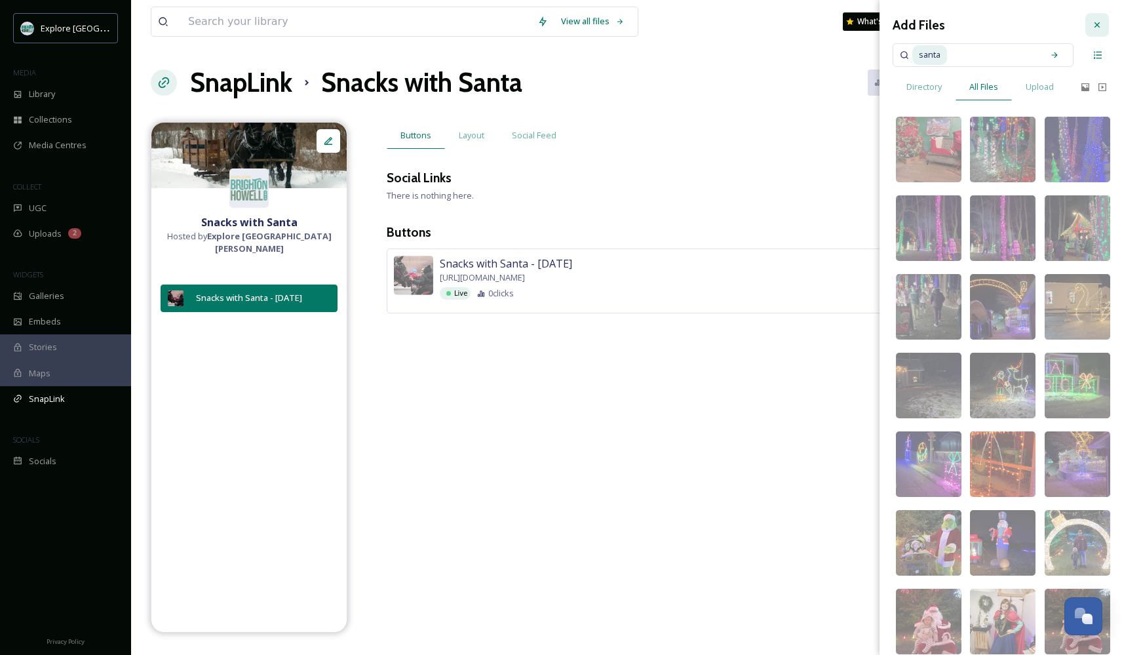
scroll to position [0, 0]
click at [1099, 23] on icon at bounding box center [1097, 25] width 10 height 10
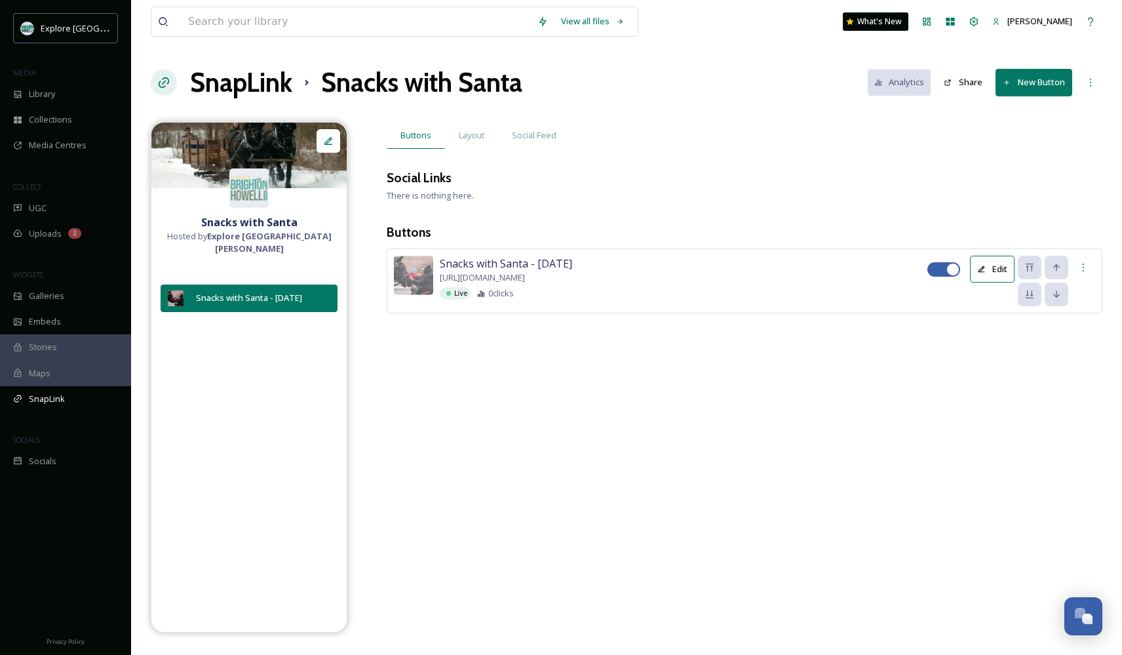
click at [1049, 79] on button "New Button" at bounding box center [1033, 82] width 77 height 27
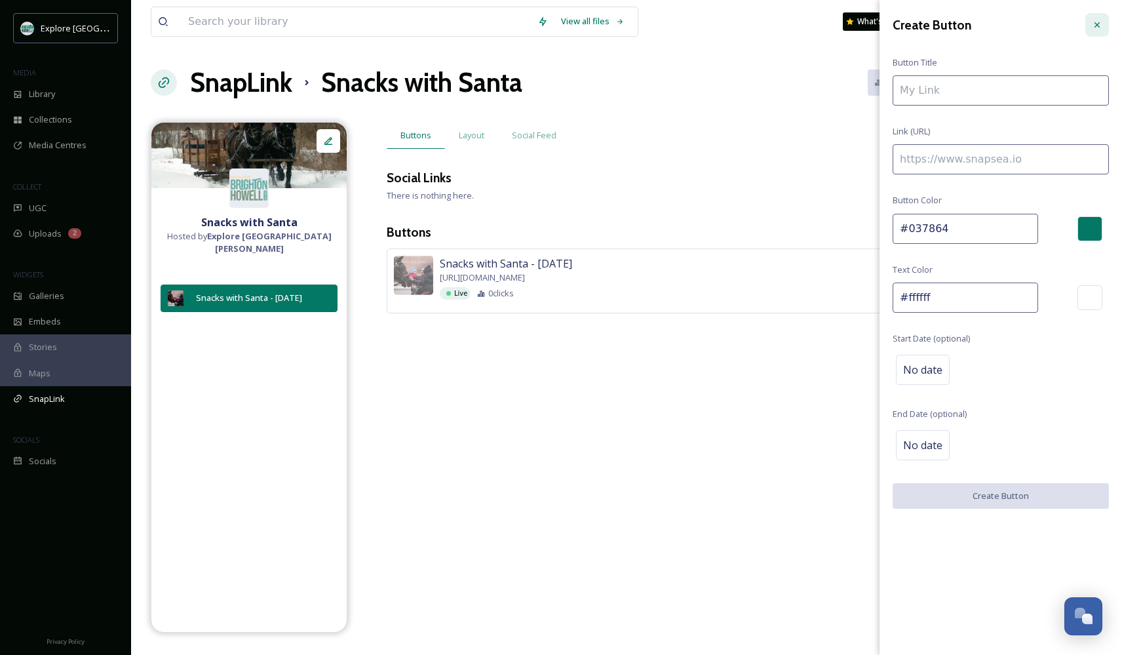
click at [1096, 22] on icon at bounding box center [1097, 25] width 10 height 10
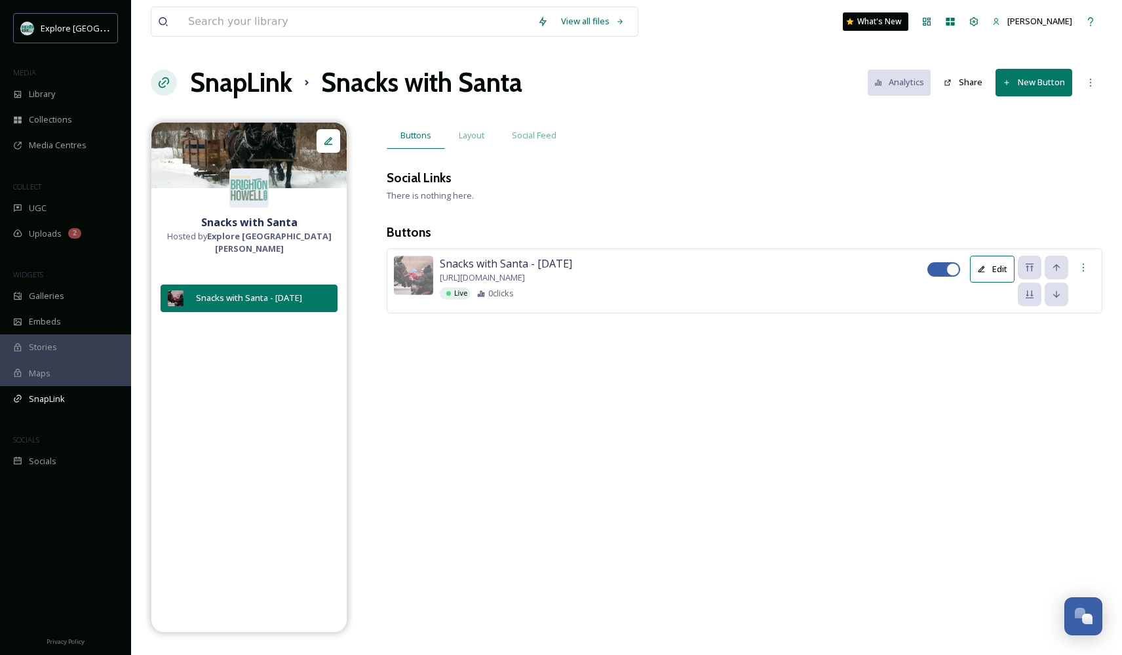
click at [987, 263] on button "Edit" at bounding box center [992, 269] width 45 height 27
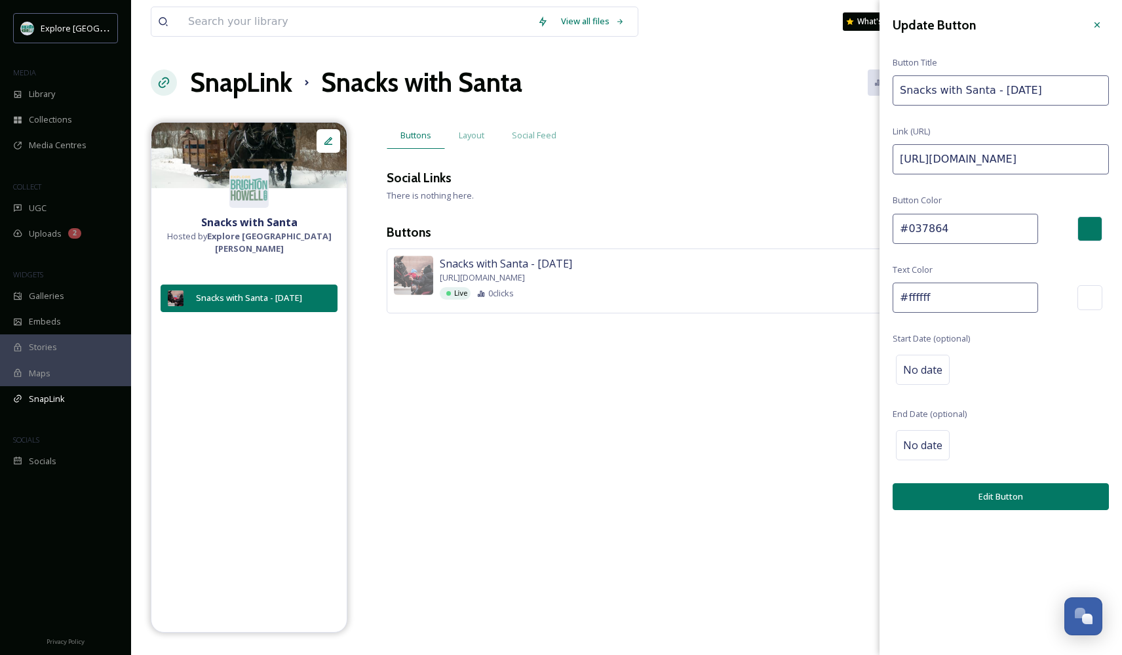
drag, startPoint x: 1068, startPoint y: 86, endPoint x: 748, endPoint y: 86, distance: 319.8
click at [748, 86] on div "View all files What's New [PERSON_NAME] SnapLink Snacks with Santa Analytics Sh…" at bounding box center [626, 327] width 991 height 655
click at [1100, 28] on icon at bounding box center [1097, 25] width 10 height 10
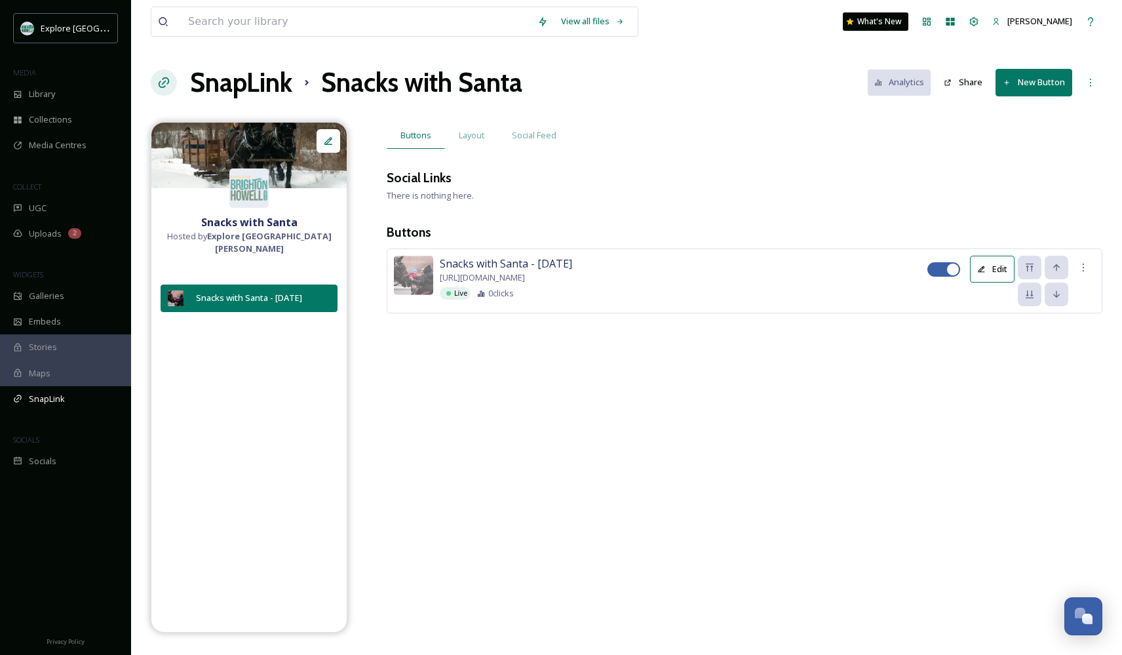
click at [1035, 86] on button "New Button" at bounding box center [1033, 82] width 77 height 27
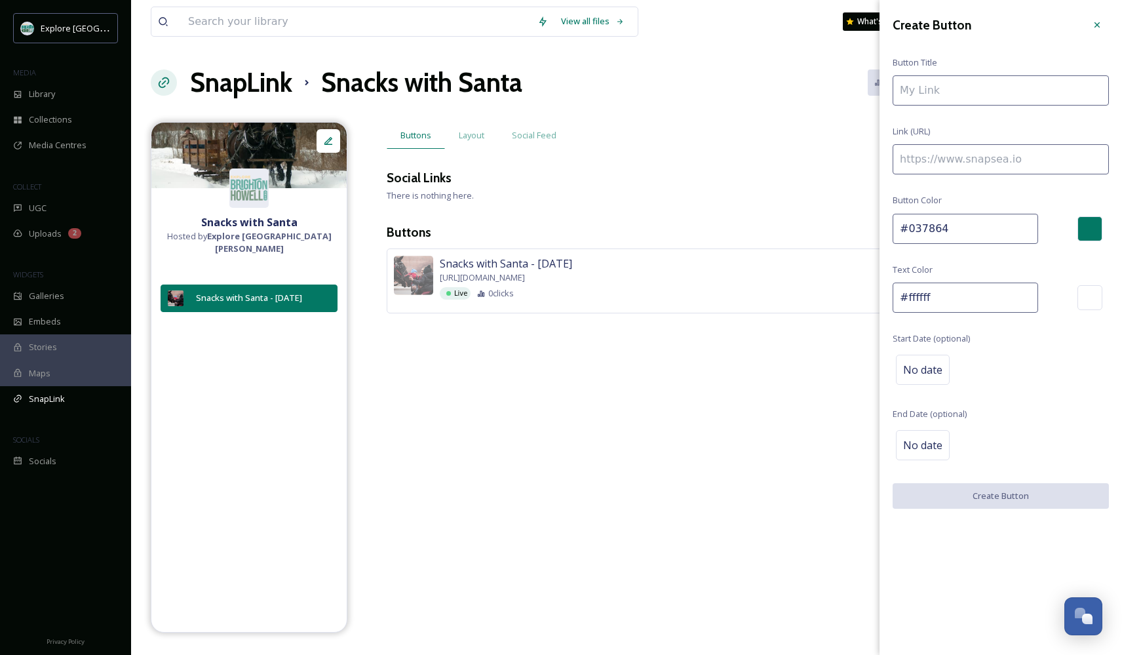
click at [968, 86] on input at bounding box center [1000, 90] width 216 height 30
paste input "Snacks with Santa - [DATE]"
type input "Snacks with Santa - [DATE]"
click at [954, 157] on input at bounding box center [1000, 159] width 216 height 30
paste input "[URL][DOMAIN_NAME]"
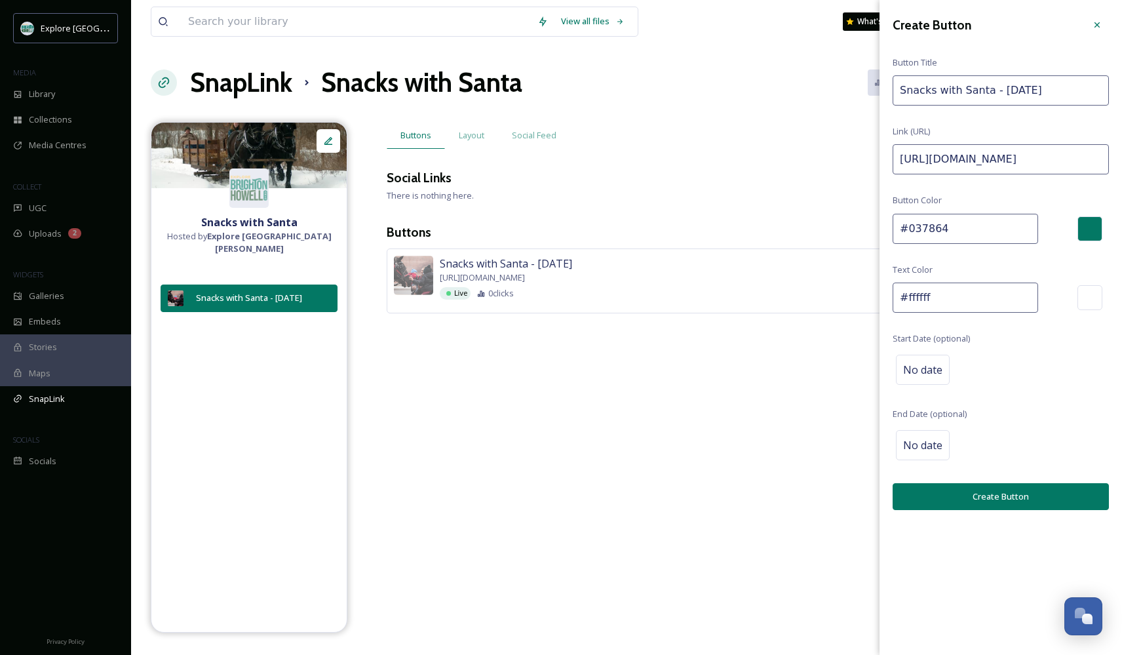
type input "[URL][DOMAIN_NAME]"
click at [991, 493] on button "Create Button" at bounding box center [1000, 496] width 216 height 27
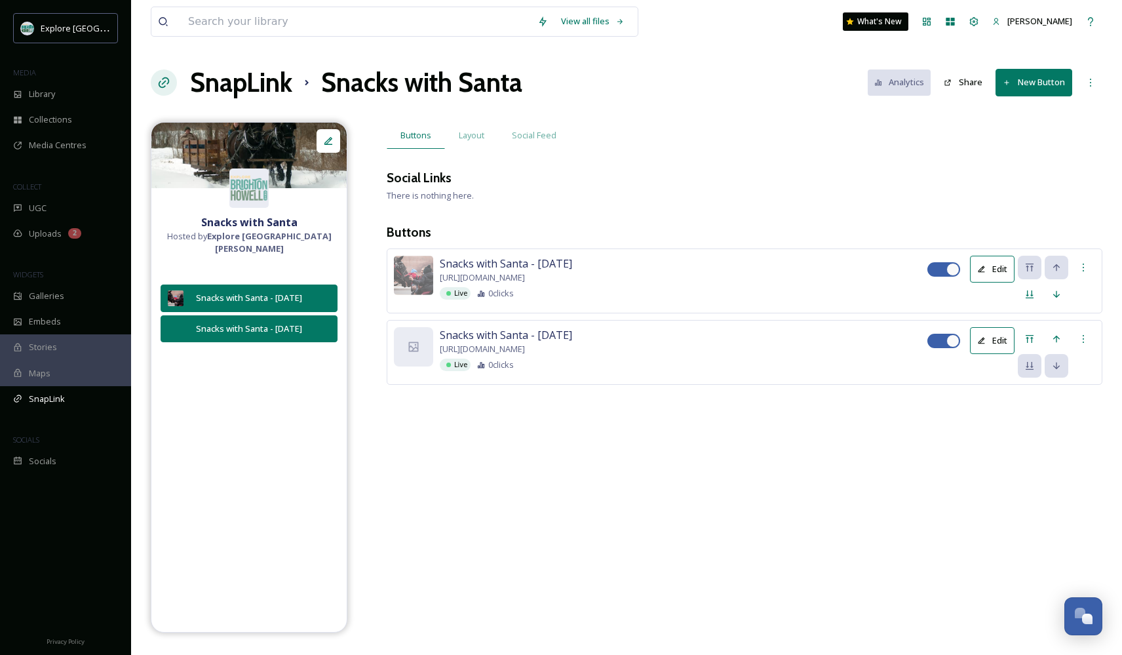
click at [993, 332] on button "Edit" at bounding box center [992, 340] width 45 height 27
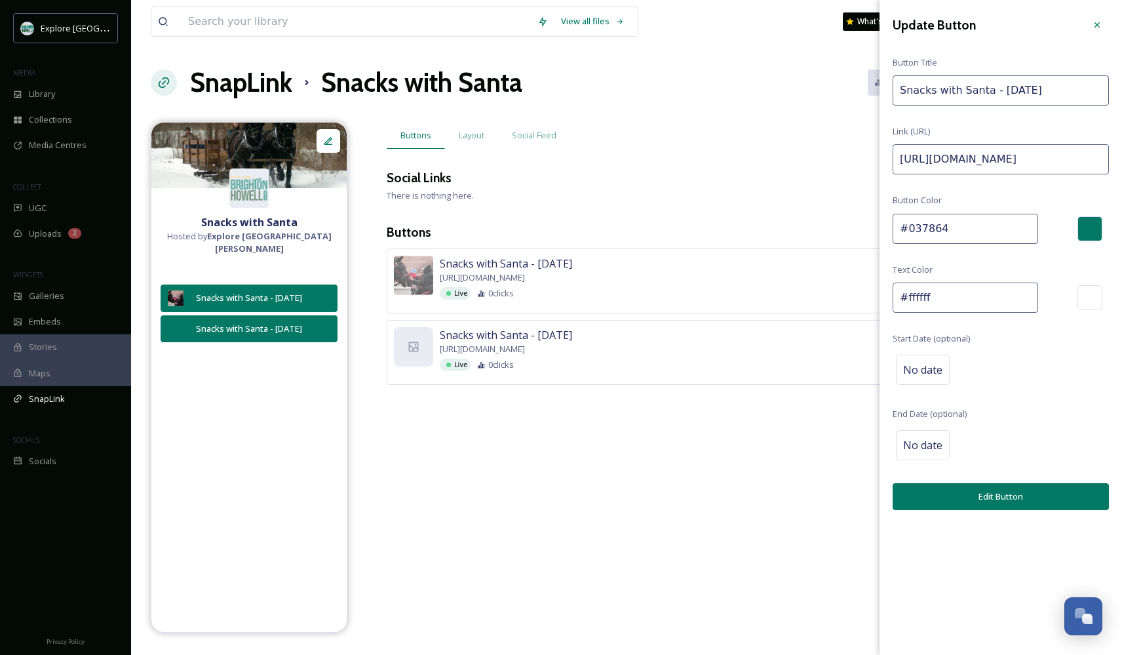
drag, startPoint x: 1082, startPoint y: 87, endPoint x: 675, endPoint y: 71, distance: 407.2
click at [675, 71] on div "View all files What's New [PERSON_NAME] SnapLink Snacks with Santa Analytics Sh…" at bounding box center [626, 327] width 991 height 655
click at [1099, 29] on icon at bounding box center [1097, 25] width 10 height 10
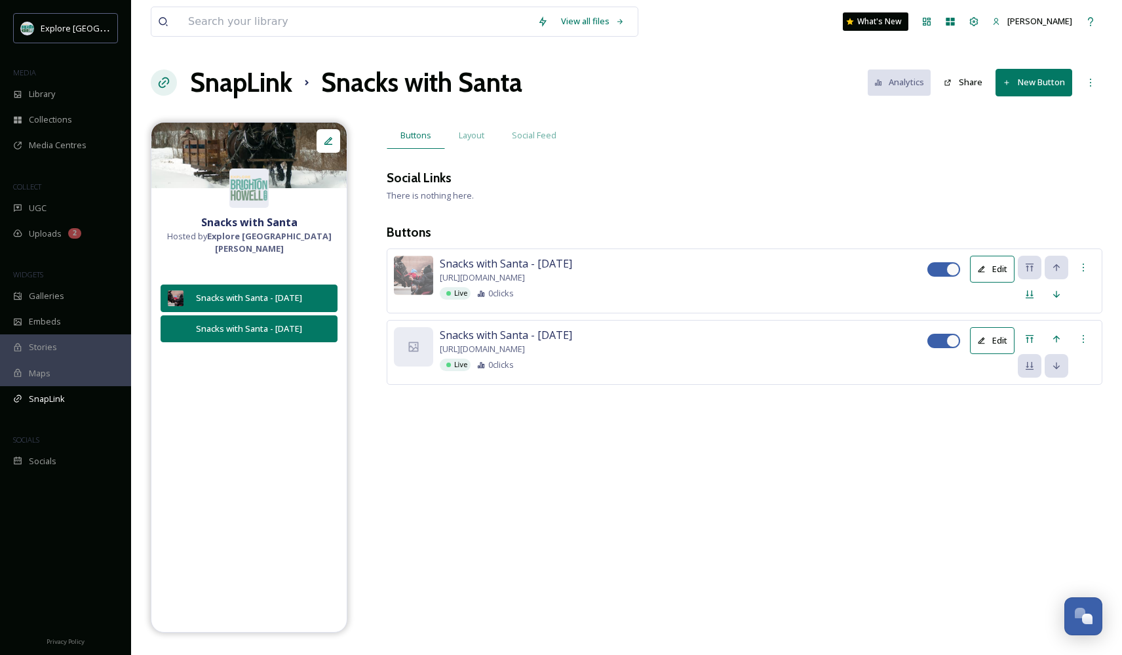
click at [1027, 93] on button "New Button" at bounding box center [1033, 82] width 77 height 27
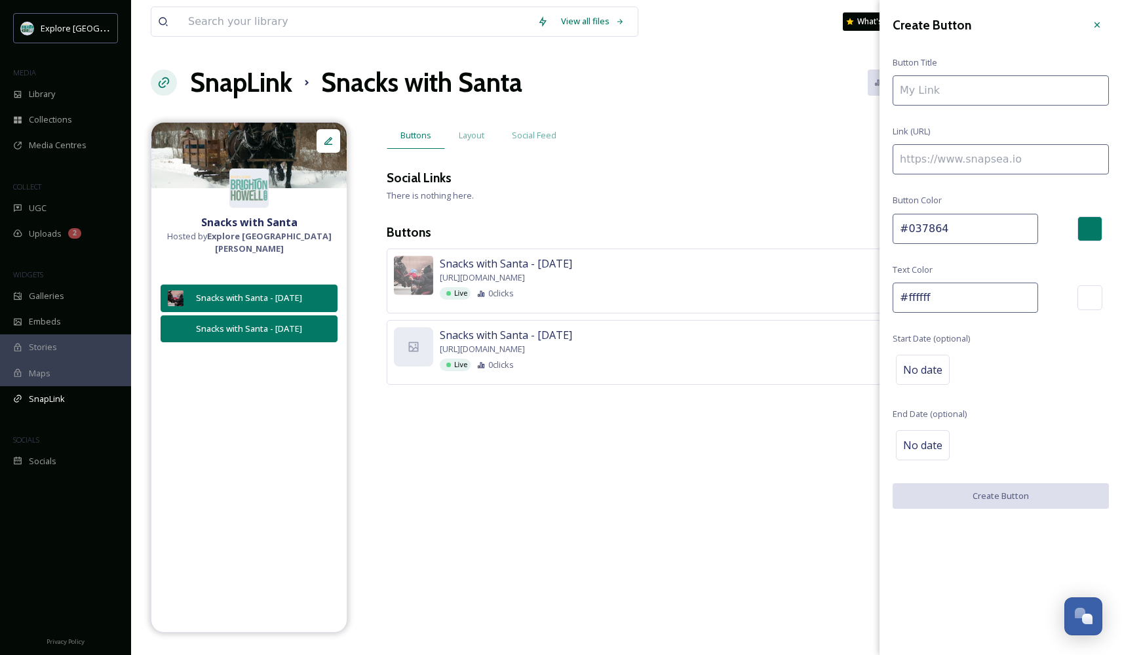
click at [962, 89] on input at bounding box center [1000, 90] width 216 height 30
paste input "Snacks with Santa - [DATE]"
type input "Snacks with Santa - [DATE]"
click at [971, 159] on input at bounding box center [1000, 159] width 216 height 30
paste input "[URL][DOMAIN_NAME]"
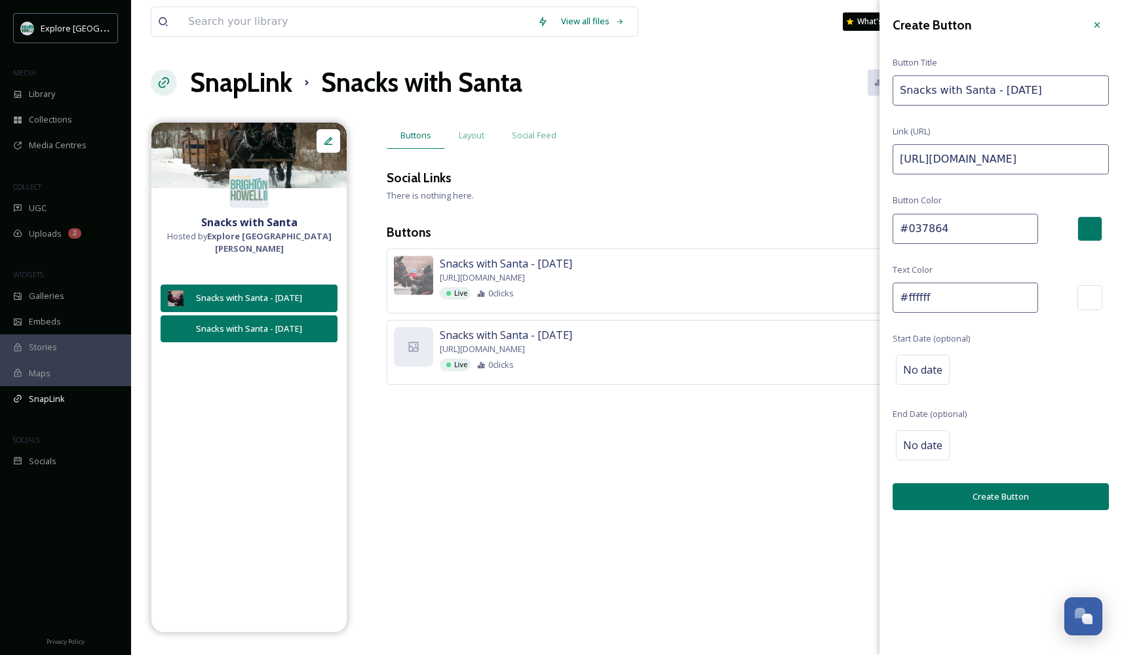
type input "[URL][DOMAIN_NAME]"
click at [989, 493] on button "Create Button" at bounding box center [1000, 496] width 216 height 27
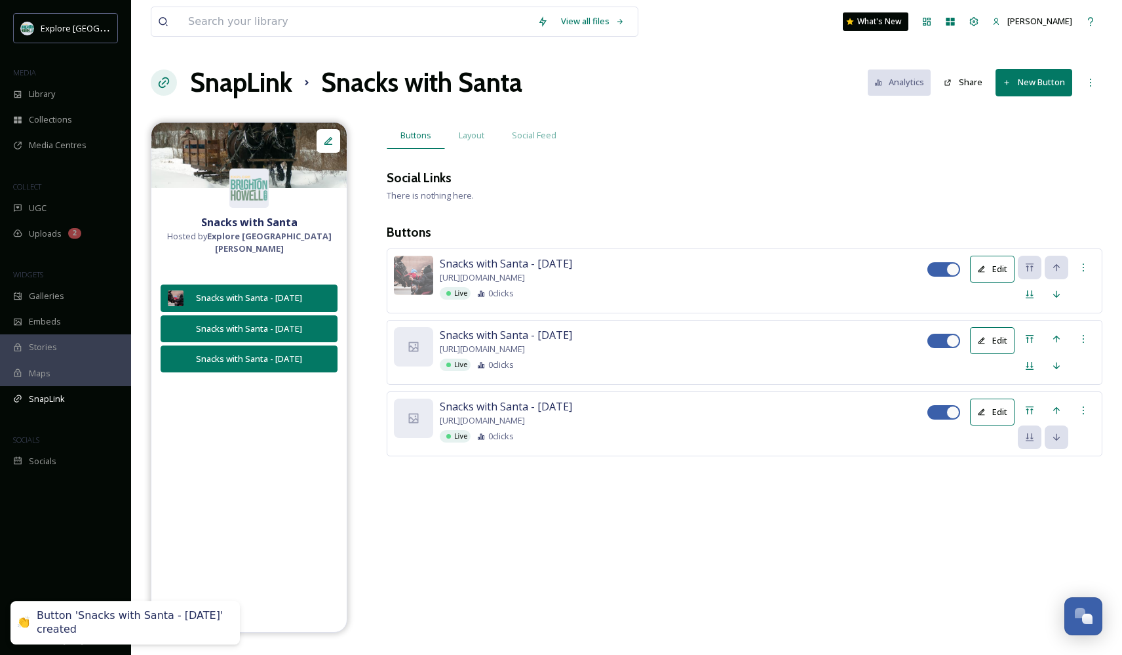
click at [1042, 80] on button "New Button" at bounding box center [1033, 82] width 77 height 27
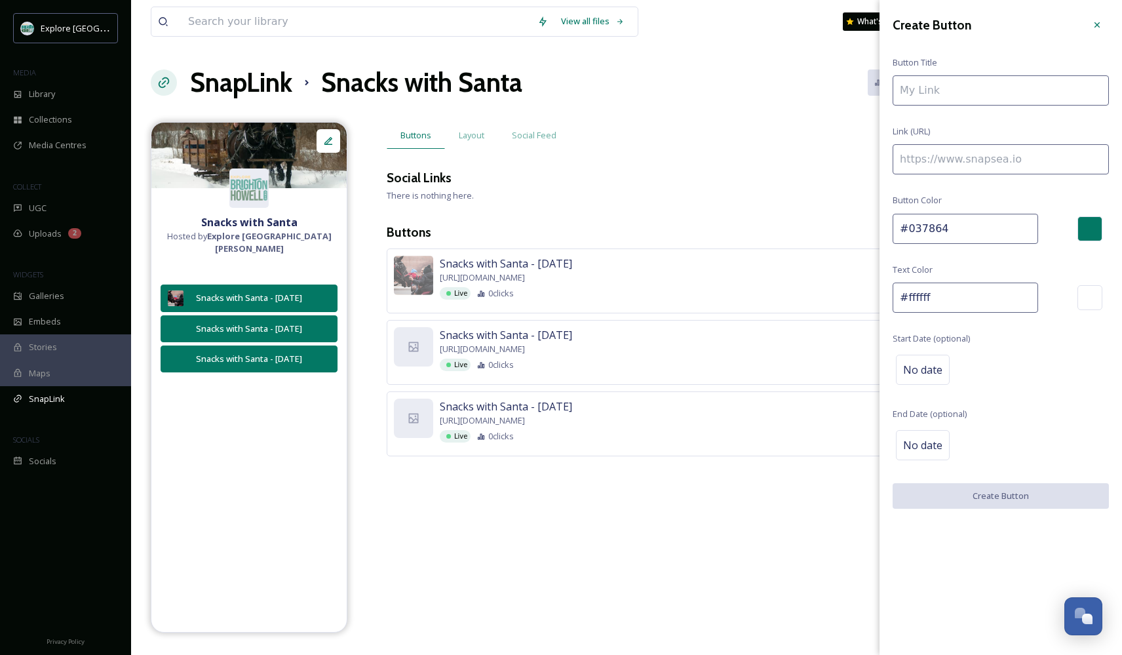
click at [973, 92] on input at bounding box center [1000, 90] width 216 height 30
type input "Snacks with Santa - [DATE]"
click at [1027, 155] on input at bounding box center [1000, 159] width 216 height 30
paste input "[URL][DOMAIN_NAME]"
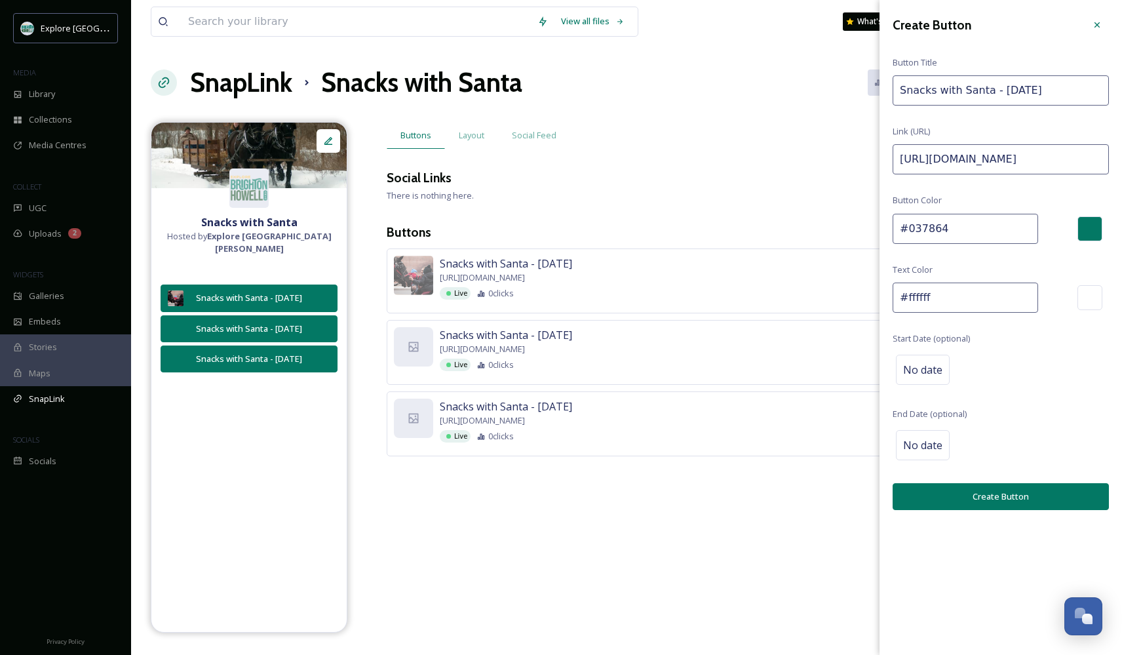
type input "[URL][DOMAIN_NAME]"
click at [986, 495] on button "Create Button" at bounding box center [1000, 496] width 216 height 27
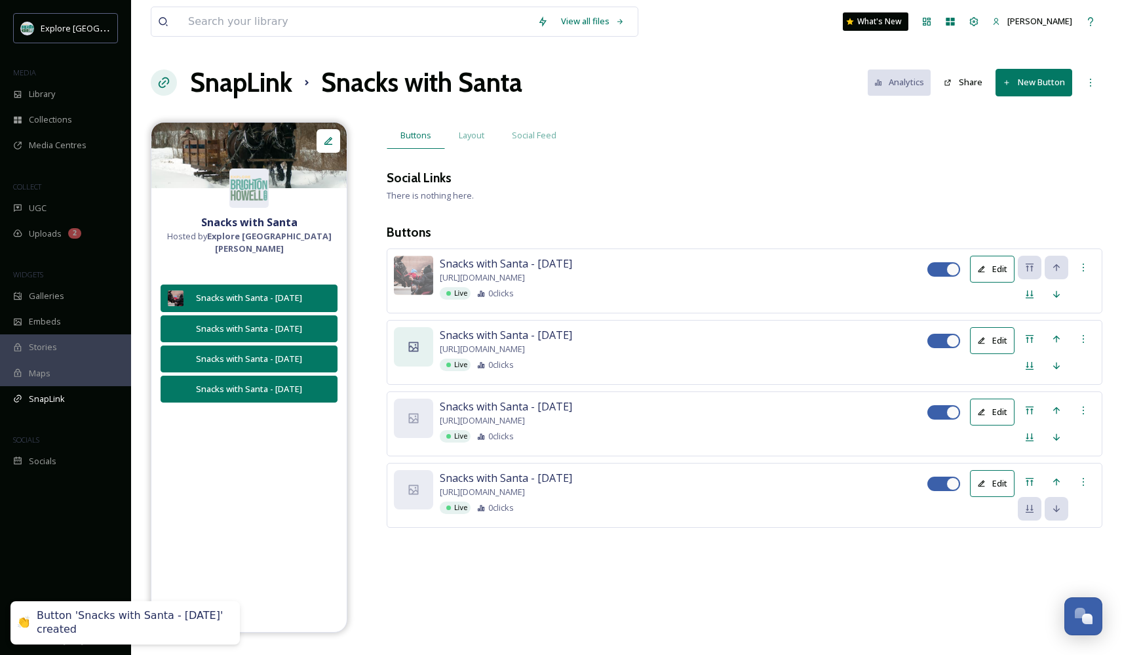
click at [417, 348] on icon at bounding box center [413, 346] width 13 height 13
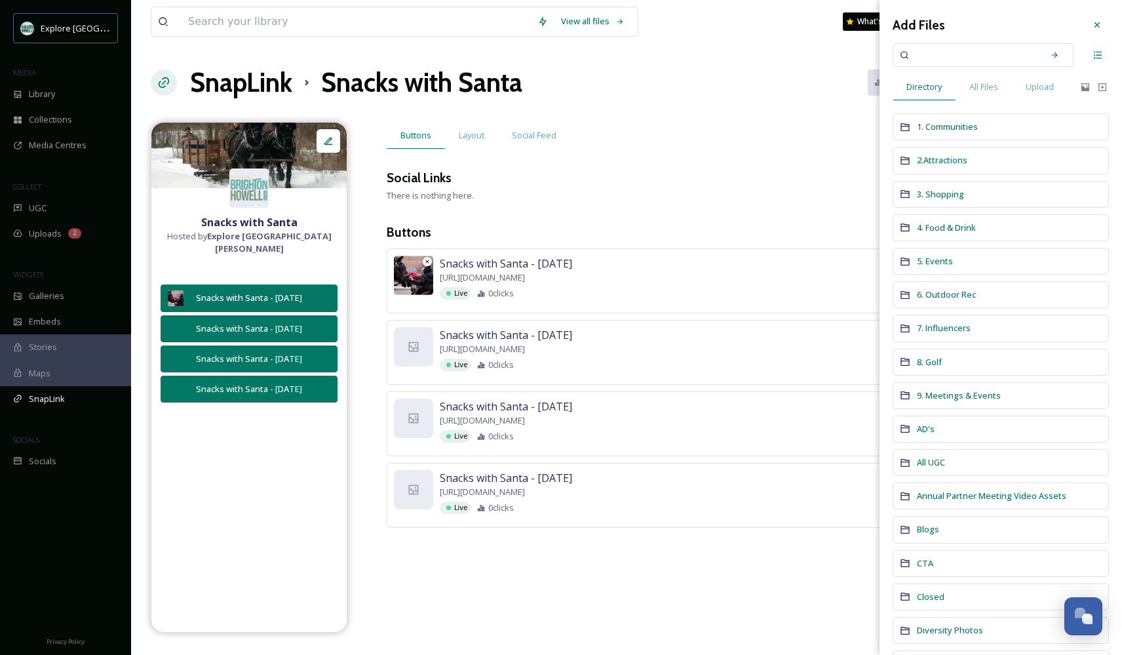
click at [415, 275] on img at bounding box center [413, 275] width 39 height 39
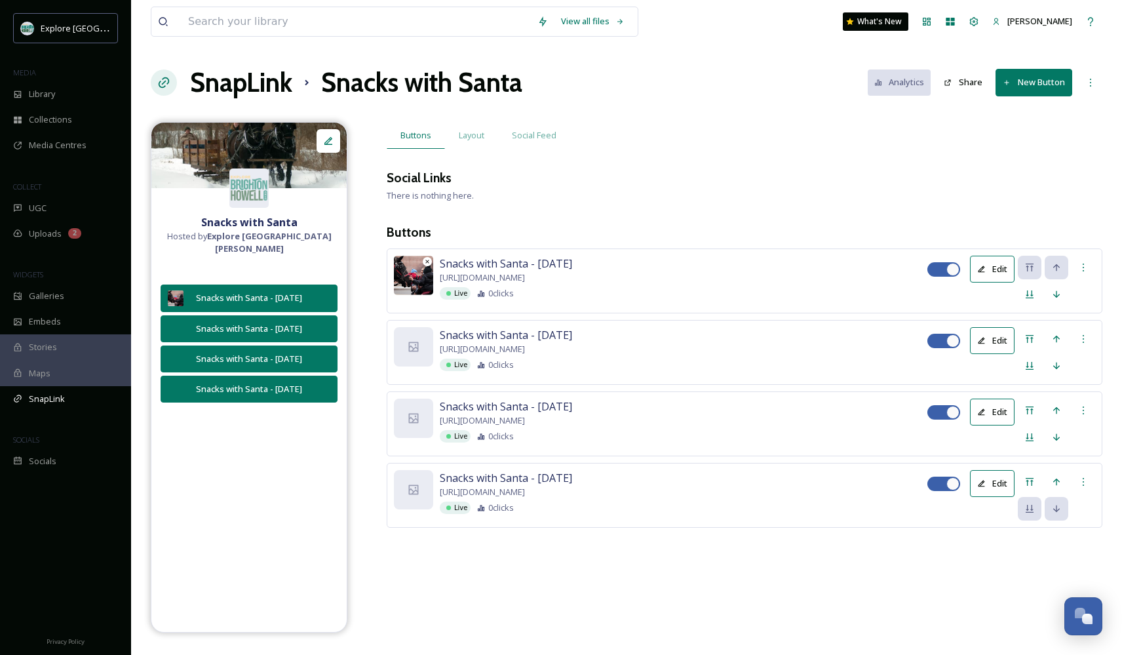
click at [429, 259] on icon at bounding box center [426, 260] width 3 height 3
click at [225, 88] on h1 "SnapLink" at bounding box center [241, 82] width 102 height 39
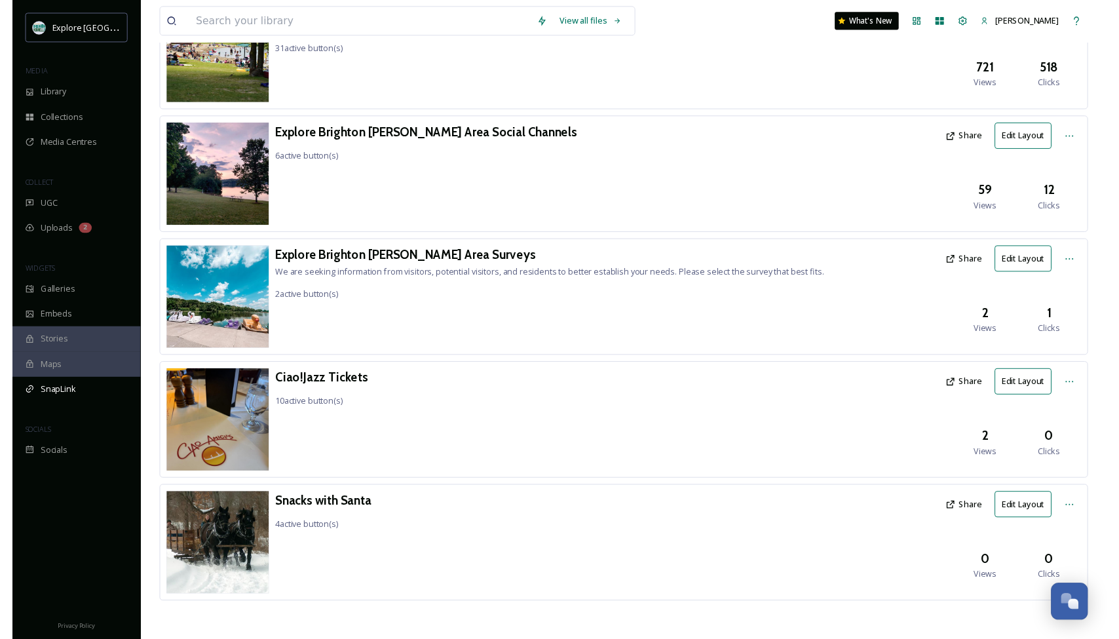
scroll to position [255, 0]
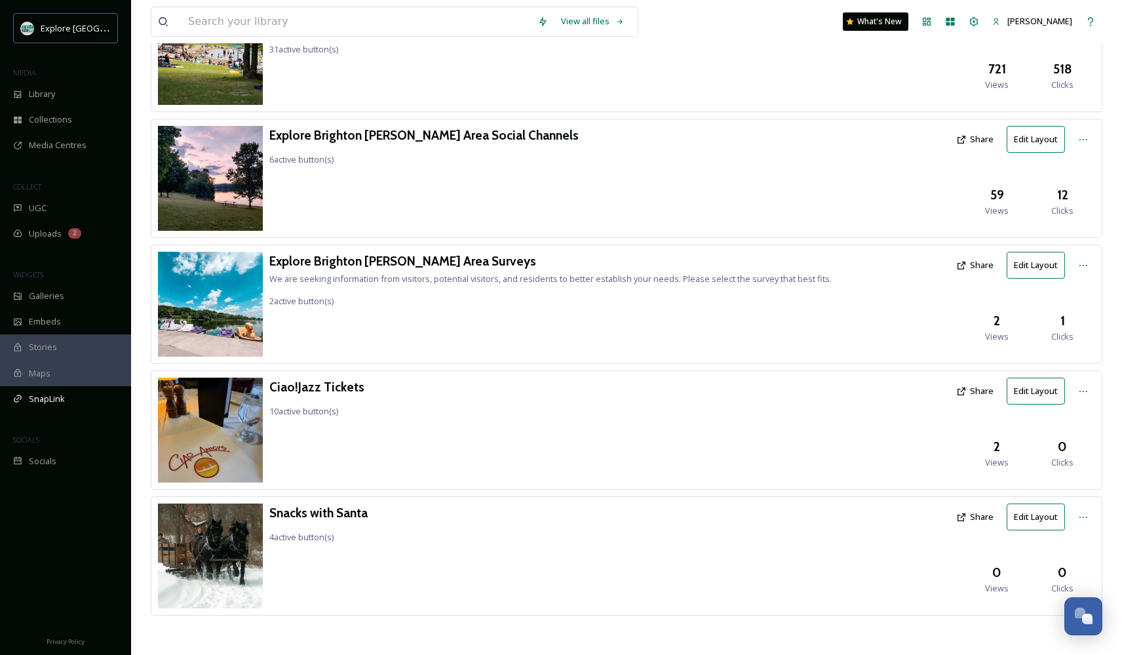
click at [980, 510] on button "Share" at bounding box center [974, 517] width 50 height 26
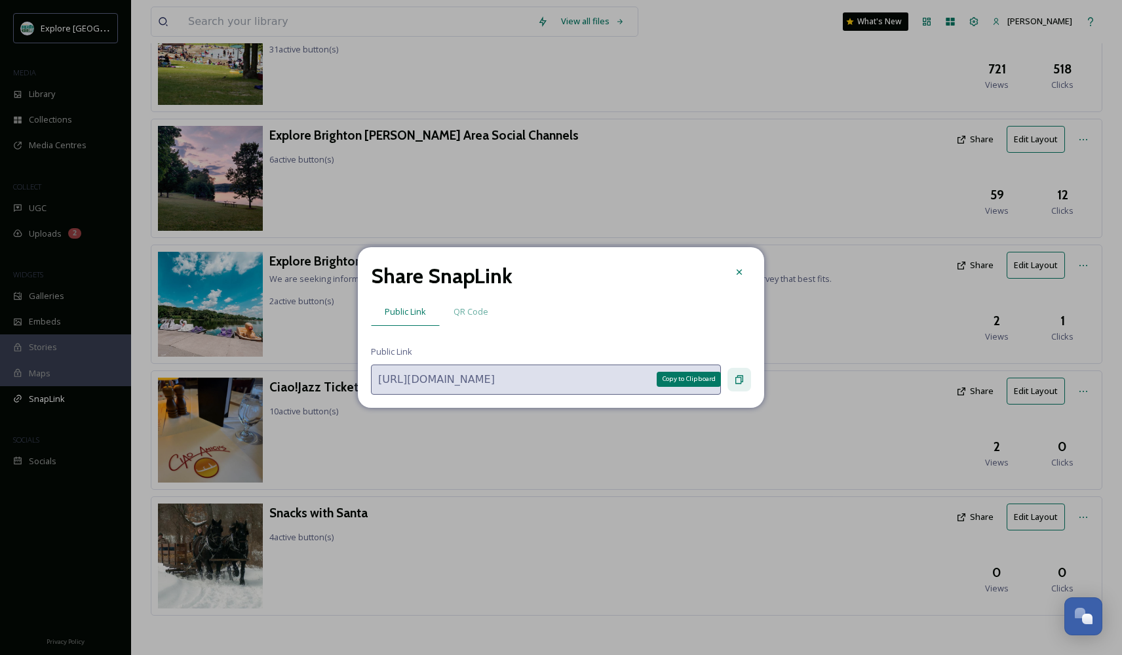
click at [741, 377] on icon at bounding box center [739, 379] width 8 height 9
click at [740, 265] on div at bounding box center [739, 272] width 24 height 24
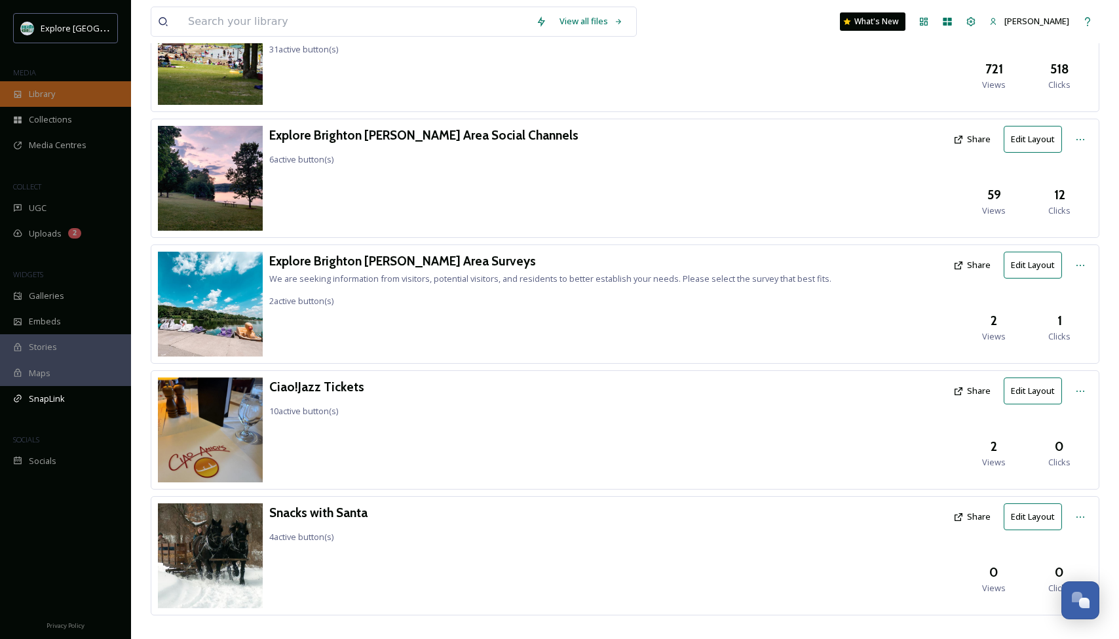
click at [71, 91] on div "Library" at bounding box center [65, 94] width 131 height 26
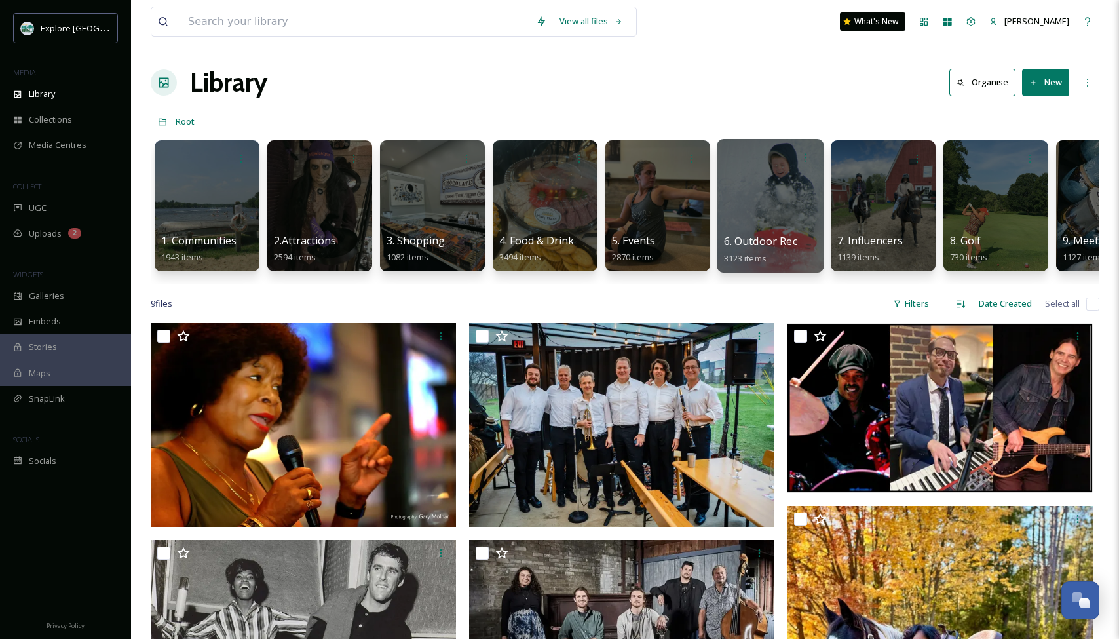
click at [754, 225] on div at bounding box center [770, 206] width 107 height 134
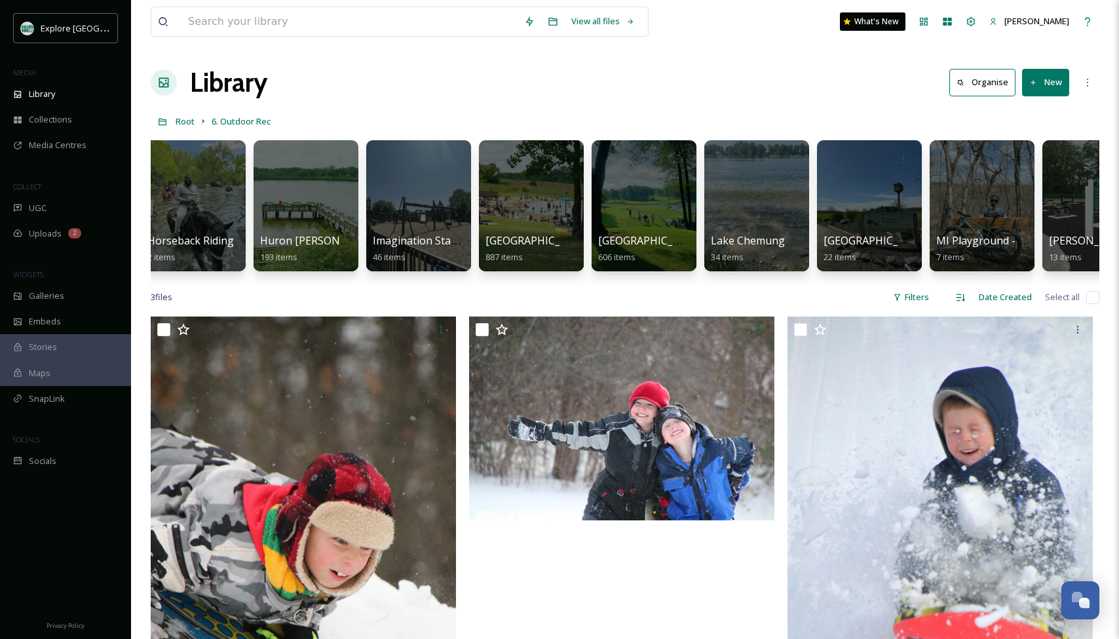
scroll to position [0, 1139]
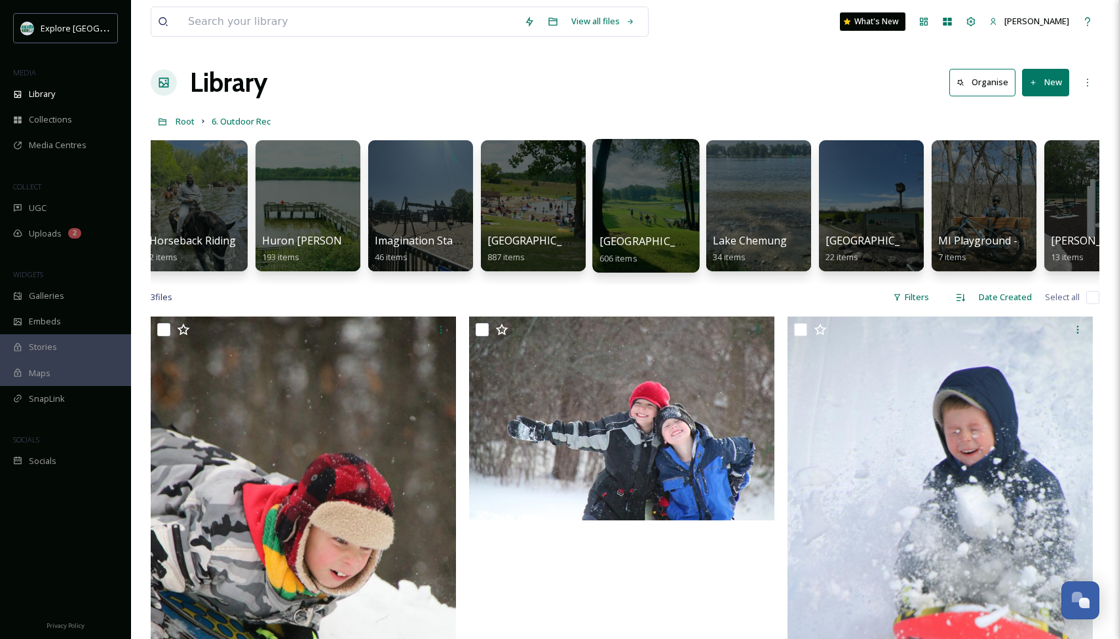
click at [641, 207] on div at bounding box center [645, 206] width 107 height 134
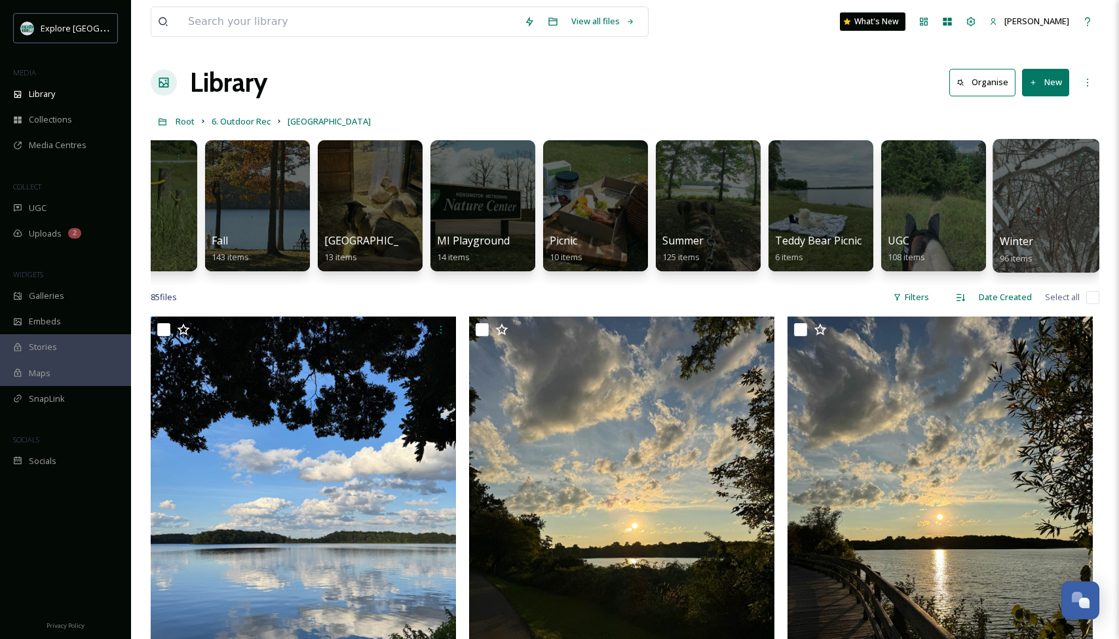
scroll to position [0, 62]
click at [1026, 205] on div at bounding box center [1046, 206] width 107 height 134
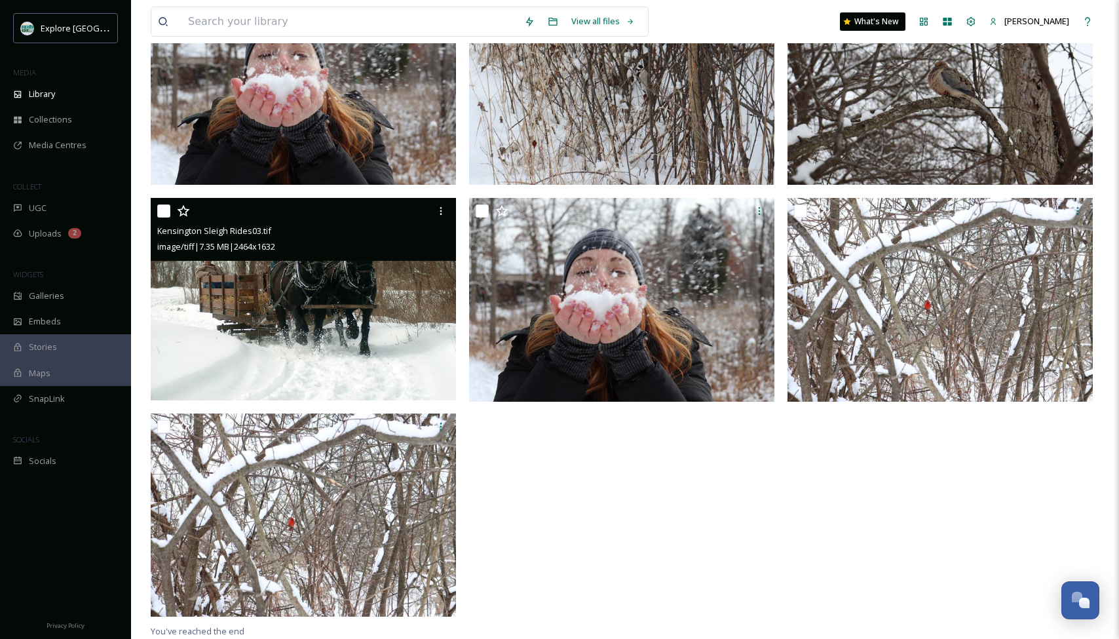
click at [365, 274] on img at bounding box center [303, 299] width 305 height 202
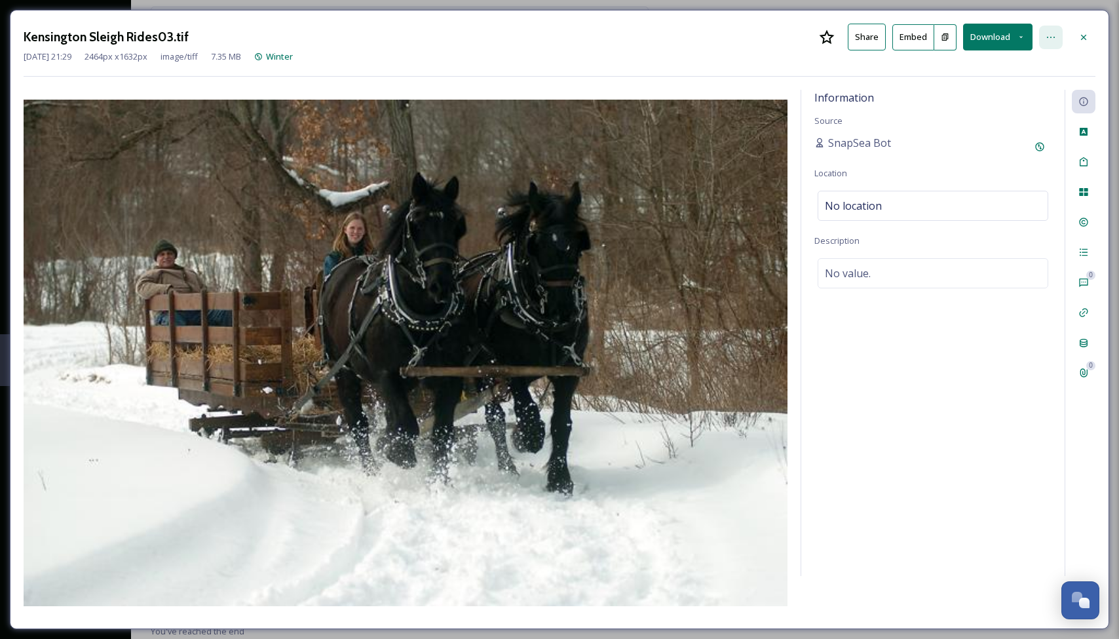
click at [1056, 35] on icon at bounding box center [1051, 37] width 10 height 10
click at [934, 30] on button at bounding box center [945, 37] width 22 height 26
click at [918, 38] on button "Embed" at bounding box center [913, 37] width 42 height 26
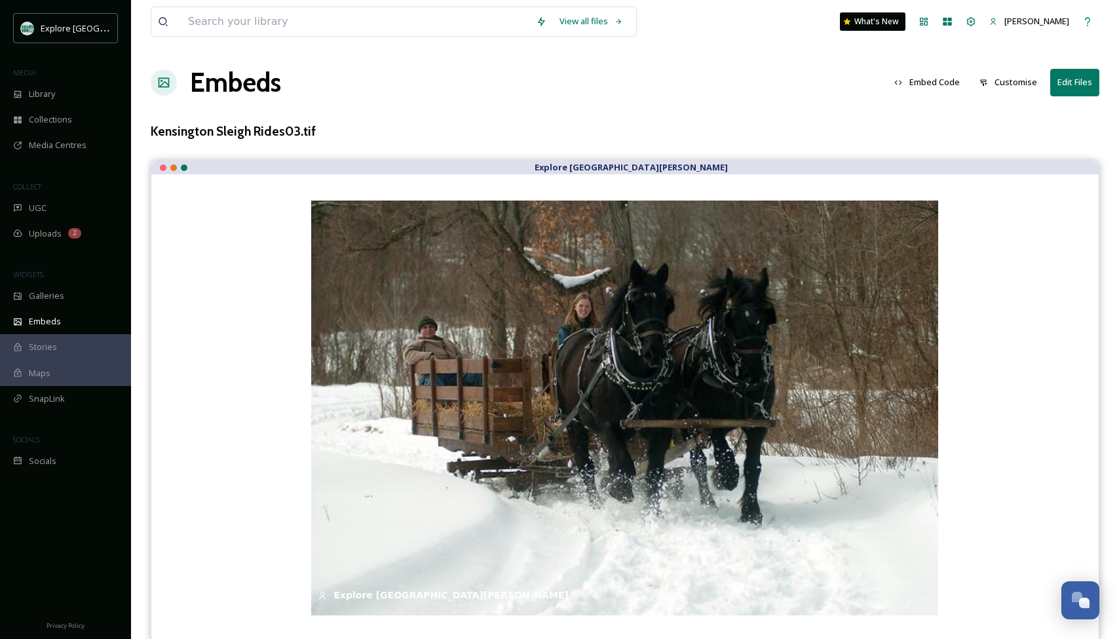
click at [945, 80] on button "Embed Code" at bounding box center [927, 82] width 79 height 26
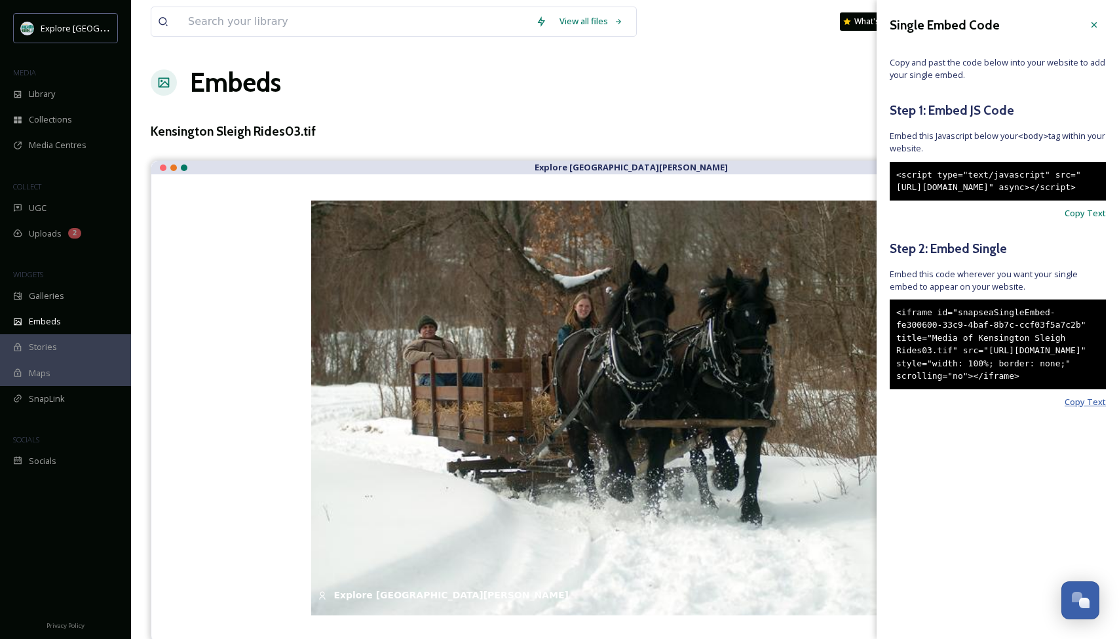
click at [1082, 408] on span "Copy Text" at bounding box center [1085, 402] width 41 height 12
